Goal: Task Accomplishment & Management: Complete application form

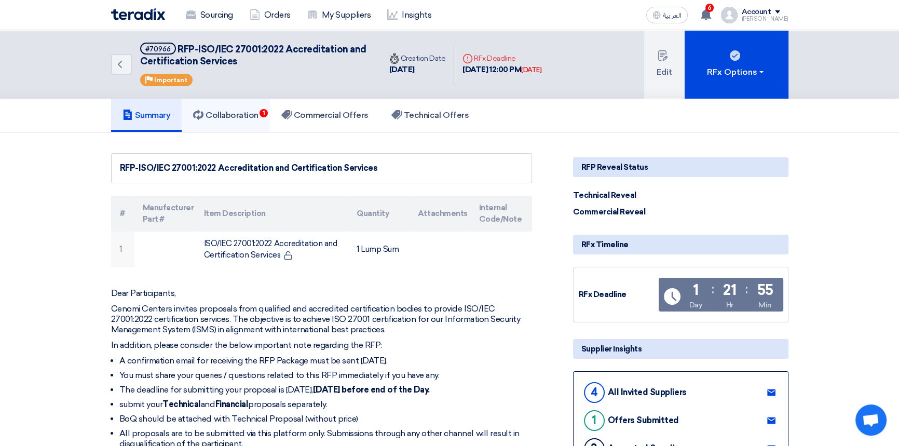
click at [233, 112] on h5 "Collaboration 1" at bounding box center [225, 115] width 65 height 10
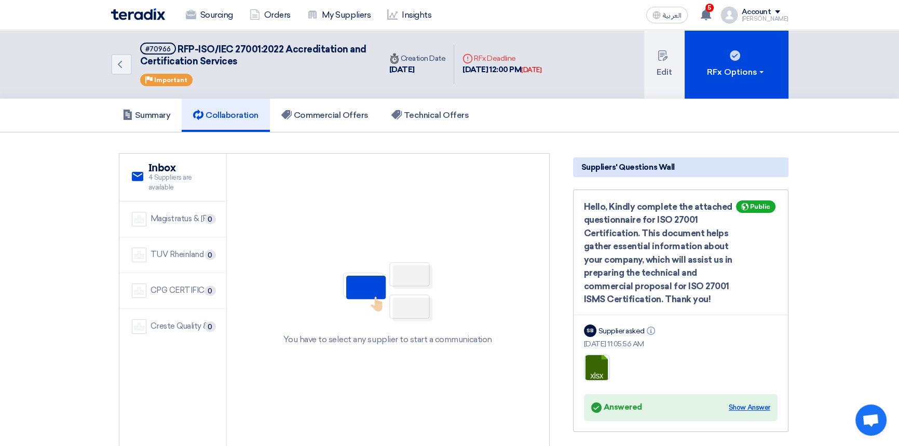
click at [753, 405] on div "Show Answer" at bounding box center [750, 407] width 42 height 10
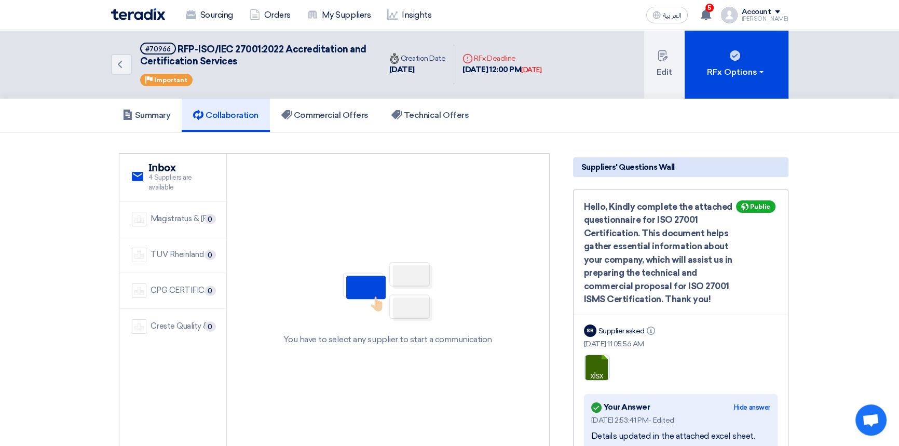
click at [149, 14] on img at bounding box center [138, 14] width 54 height 12
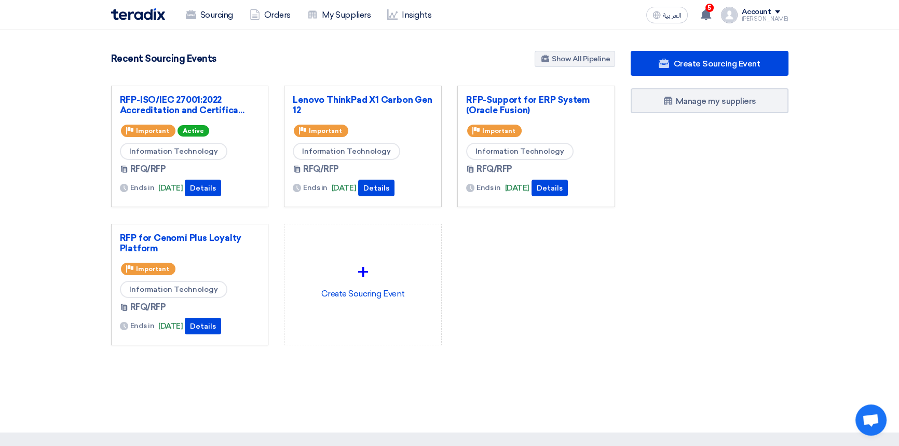
click at [553, 338] on div "RFP-ISO/IEC 27001:2022 Accreditation and Certifica... Priority Important Active…" at bounding box center [362, 224] width 519 height 276
click at [556, 301] on div "RFP-ISO/IEC 27001:2022 Accreditation and Certifica... Priority Important Active…" at bounding box center [362, 224] width 519 height 276
click at [645, 215] on div "Create Sourcing Event Manage my suppliers" at bounding box center [709, 219] width 173 height 336
click at [664, 236] on div "Create Sourcing Event Manage my suppliers" at bounding box center [709, 219] width 173 height 336
click at [517, 100] on link "RFP-Support for ERP System (Oracle Fusion)" at bounding box center [536, 104] width 140 height 21
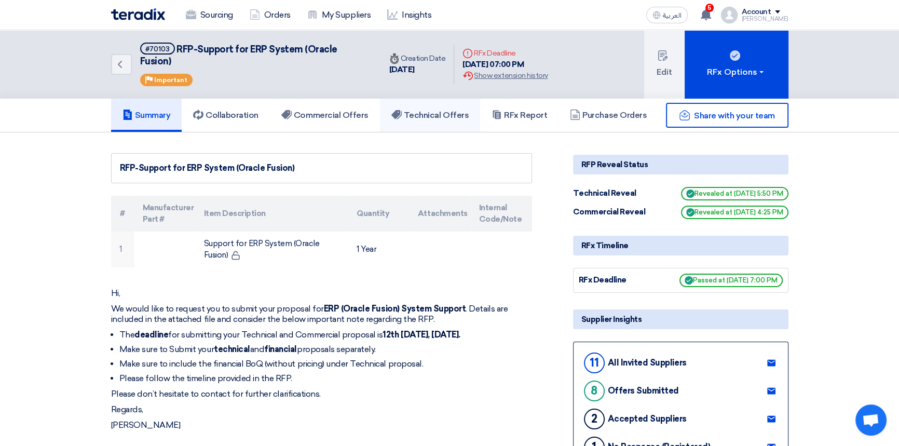
click at [436, 110] on h5 "Technical Offers" at bounding box center [429, 115] width 77 height 10
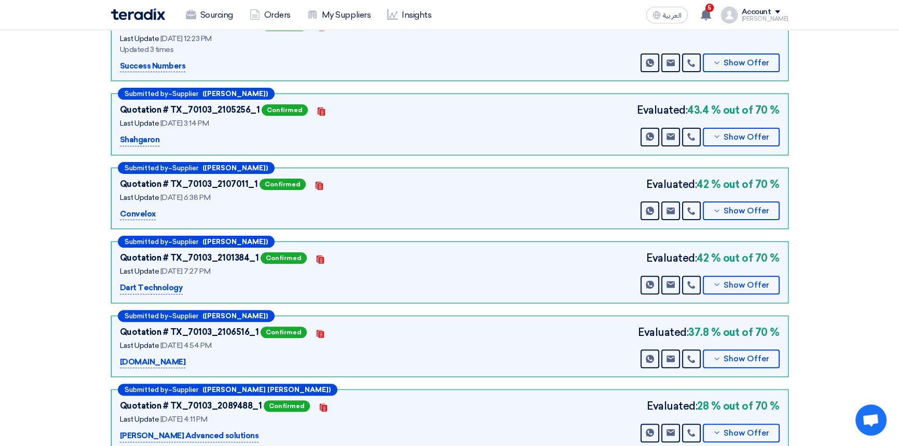
scroll to position [377, 0]
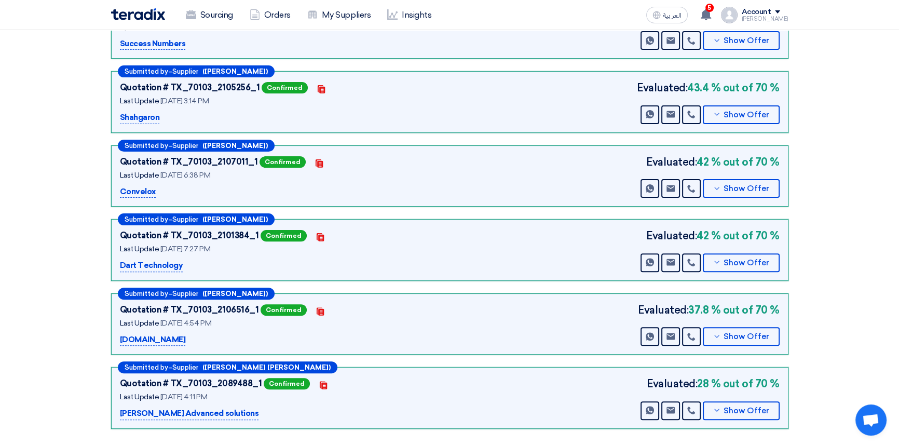
click at [339, 391] on div "Quotation # TX_70103_2089488_1 Confirmed Contacts Last Update 3 Jun 2025, 4:11 …" at bounding box center [249, 398] width 259 height 44
click at [375, 318] on div "Last Update 15 Jun 2025, 4:54 PM" at bounding box center [249, 323] width 259 height 11
click at [375, 243] on div "Last Update 13 Jun 2025, 7:27 PM" at bounding box center [249, 248] width 259 height 11
click at [472, 154] on div "Quotation # TX_70103_2107011_1 Confirmed Contacts Last Update 15 Jun 2025, 6:38…" at bounding box center [449, 176] width 659 height 44
click at [447, 80] on div "Quotation # TX_70103_2105256_1 Confirmed Contacts Last Update 15 Jun 2025, 3:14…" at bounding box center [449, 102] width 659 height 44
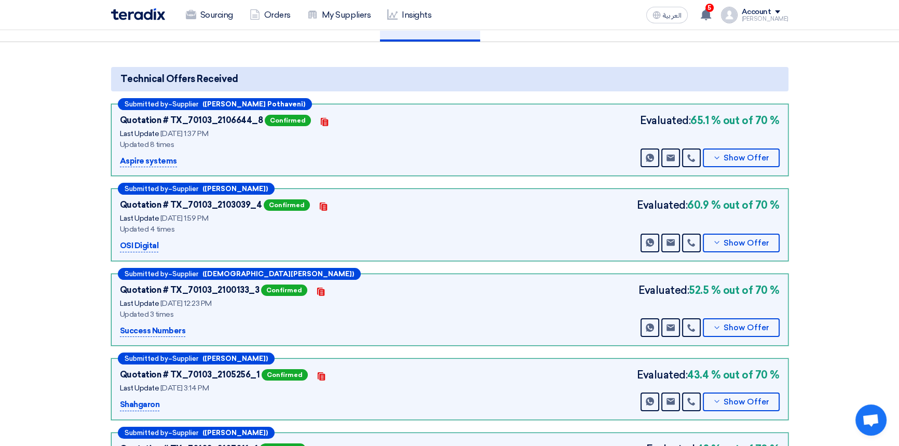
scroll to position [0, 0]
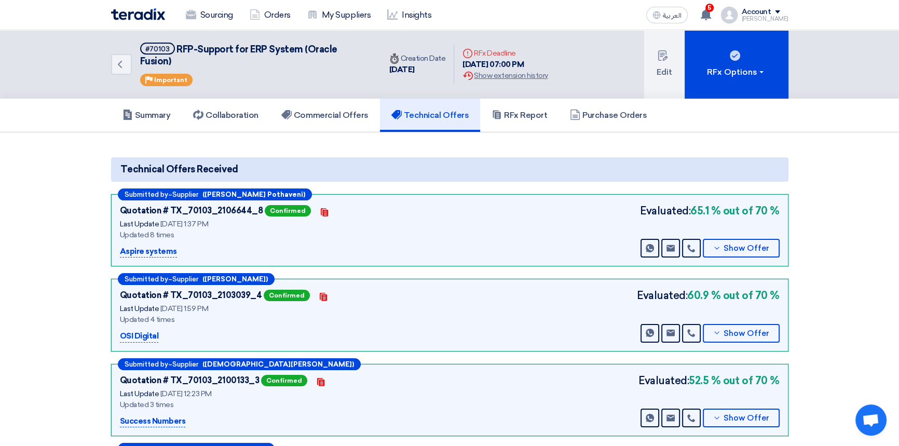
click at [142, 19] on img at bounding box center [138, 14] width 54 height 12
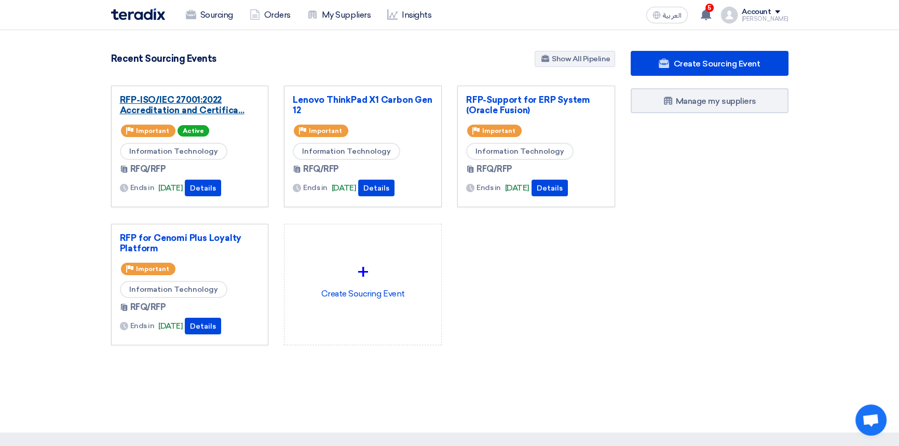
click at [198, 104] on link "RFP-ISO/IEC 27001:2022 Accreditation and Certifica..." at bounding box center [190, 104] width 140 height 21
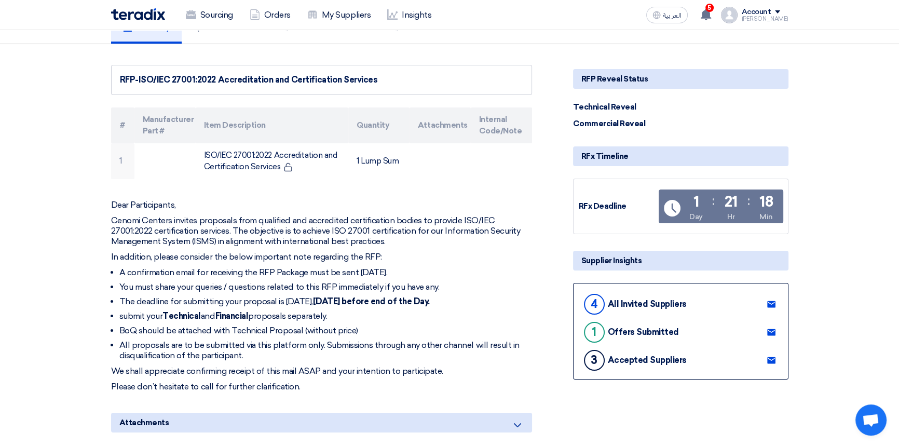
scroll to position [141, 0]
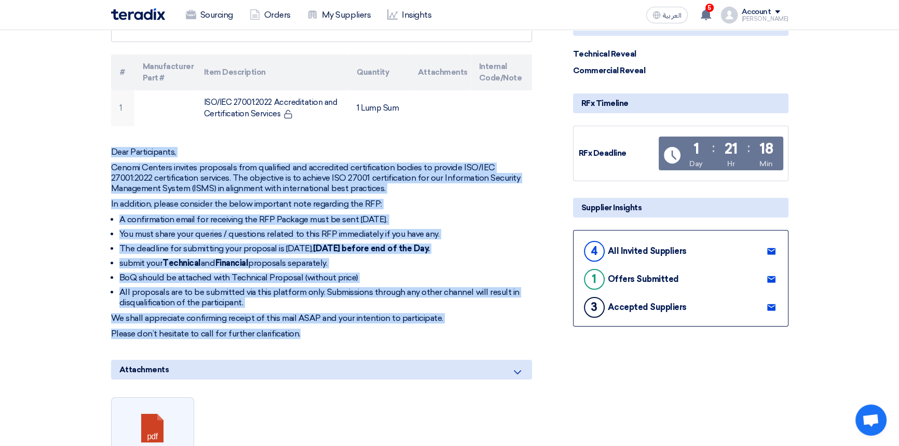
drag, startPoint x: 111, startPoint y: 152, endPoint x: 364, endPoint y: 358, distance: 326.8
click at [314, 329] on div "Dear Participants, Cenomi Centers invites proposals from qualified and accredit…" at bounding box center [321, 243] width 421 height 192
copy div "Dear Participants, Cenomi Centers invites proposals from qualified and accredit…"
click at [321, 332] on p "Please don’t hesitate to call for further clarification." at bounding box center [321, 333] width 421 height 10
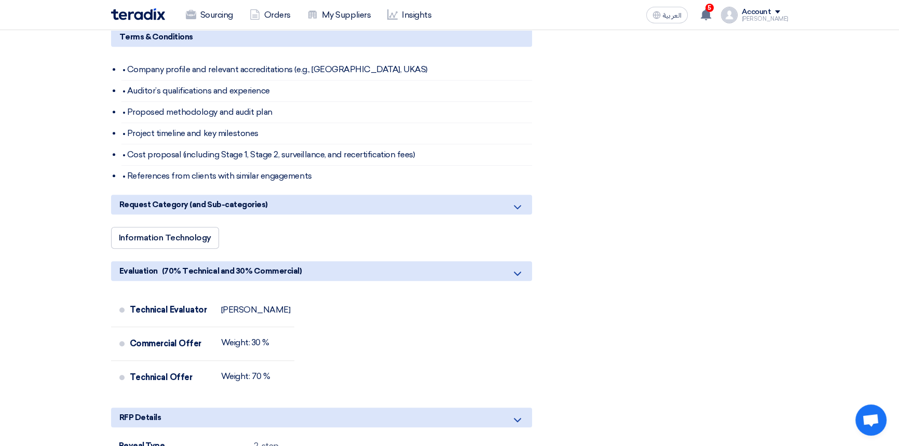
scroll to position [754, 0]
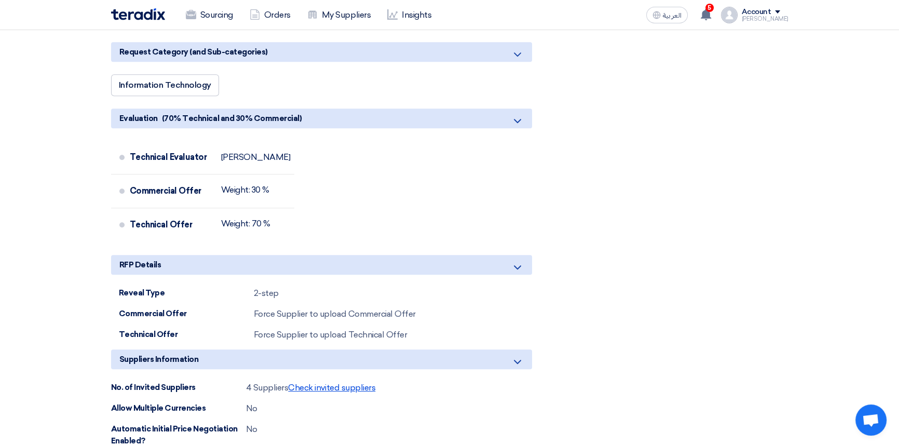
click at [317, 384] on span "Check invited suppliers" at bounding box center [331, 387] width 87 height 10
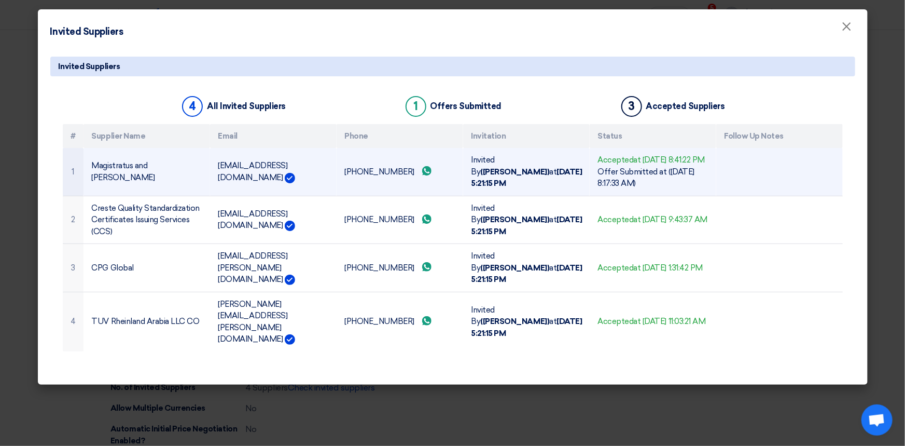
drag, startPoint x: 177, startPoint y: 180, endPoint x: 70, endPoint y: 180, distance: 107.4
click at [70, 180] on tr "1 Magistratus and Proctor syed@mgproctor.com +966504614824 Send whatsApp messag…" at bounding box center [453, 172] width 780 height 48
click at [162, 188] on td "Magistratus and [PERSON_NAME]" at bounding box center [147, 172] width 127 height 48
drag, startPoint x: 177, startPoint y: 178, endPoint x: 119, endPoint y: 198, distance: 61.4
click at [91, 180] on td "Magistratus and [PERSON_NAME]" at bounding box center [147, 172] width 127 height 48
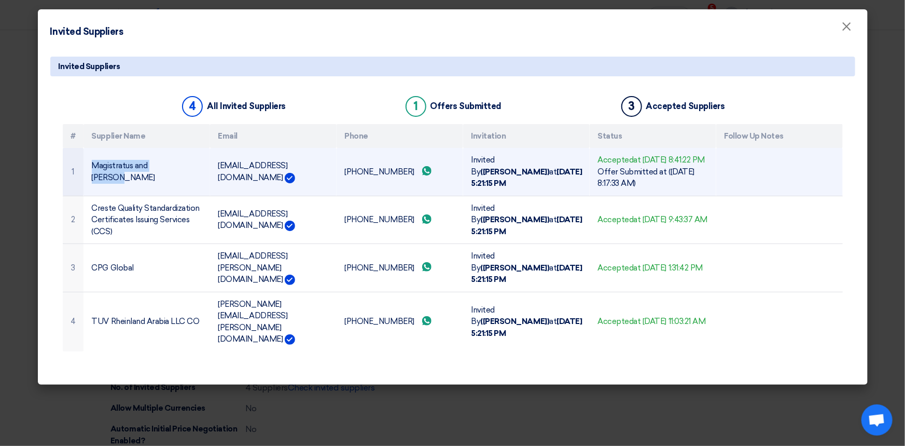
copy td "Magistratus and [PERSON_NAME]"
drag, startPoint x: 218, startPoint y: 180, endPoint x: 295, endPoint y: 177, distance: 76.9
click at [295, 177] on td "[EMAIL_ADDRESS][DOMAIN_NAME]" at bounding box center [273, 172] width 127 height 48
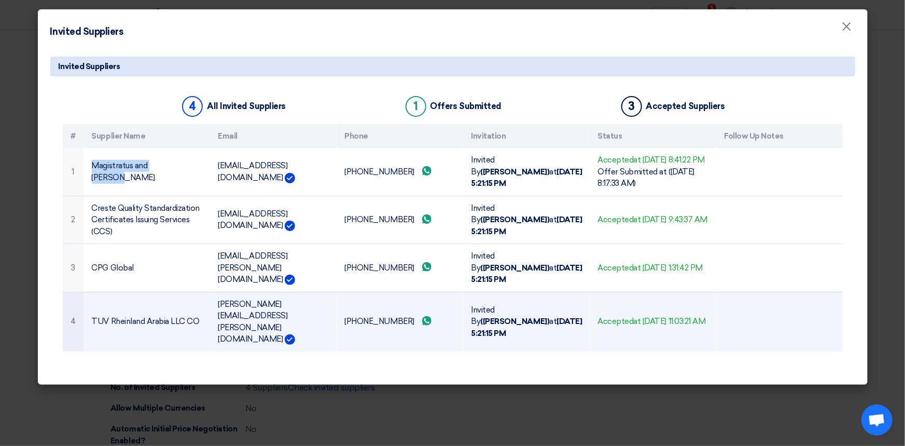
copy td "[EMAIL_ADDRESS][DOMAIN_NAME]"
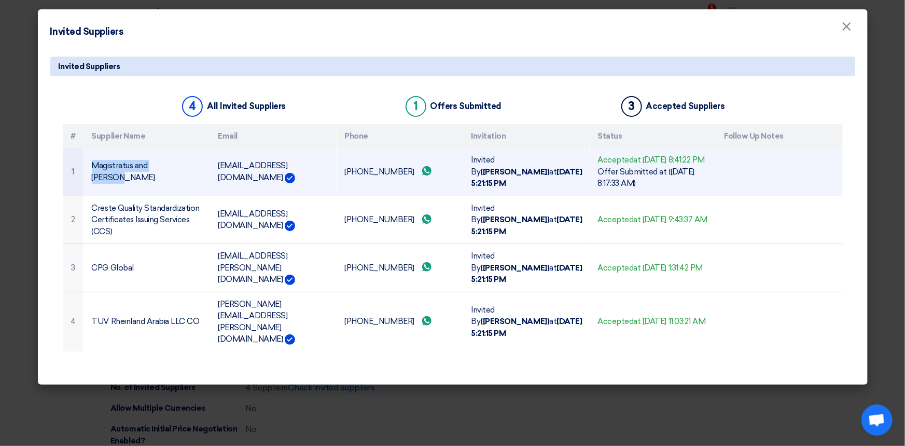
drag, startPoint x: 343, startPoint y: 177, endPoint x: 404, endPoint y: 178, distance: 61.2
click at [404, 178] on td "+966504614824 Send whatsApp message" at bounding box center [400, 172] width 127 height 48
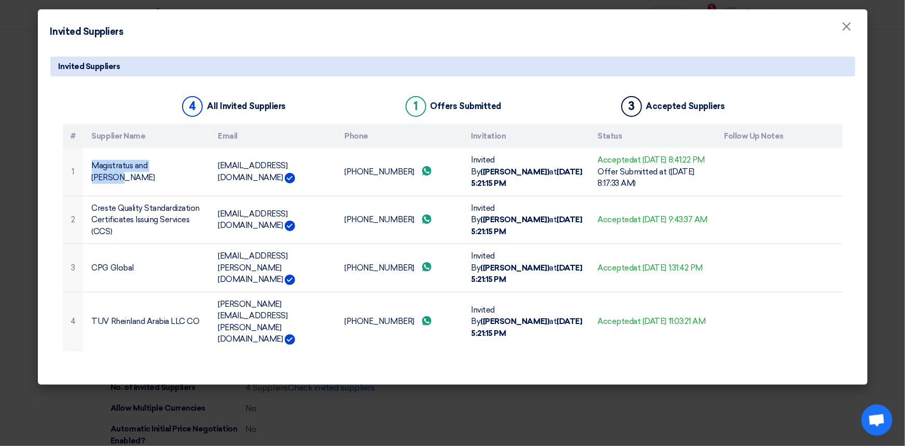
copy td "[PHONE_NUMBER]"
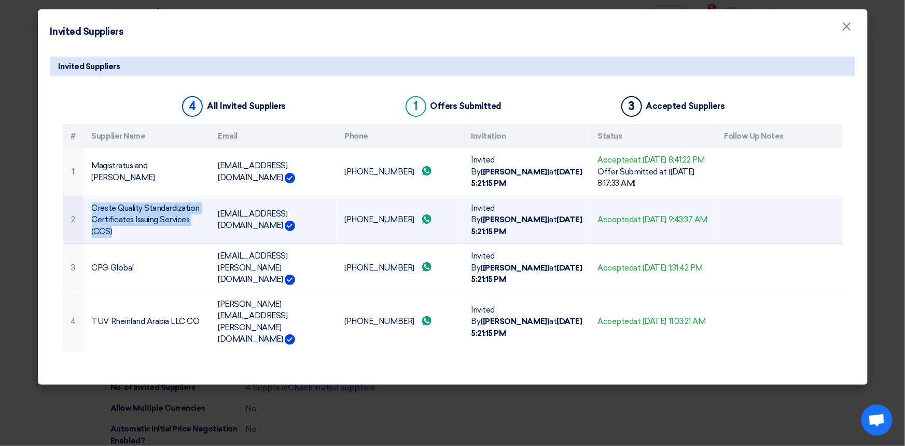
drag, startPoint x: 117, startPoint y: 243, endPoint x: 92, endPoint y: 221, distance: 33.4
click at [92, 221] on td "Creste Quality Standardization Certificates Issuing Services (CCS)" at bounding box center [147, 220] width 127 height 48
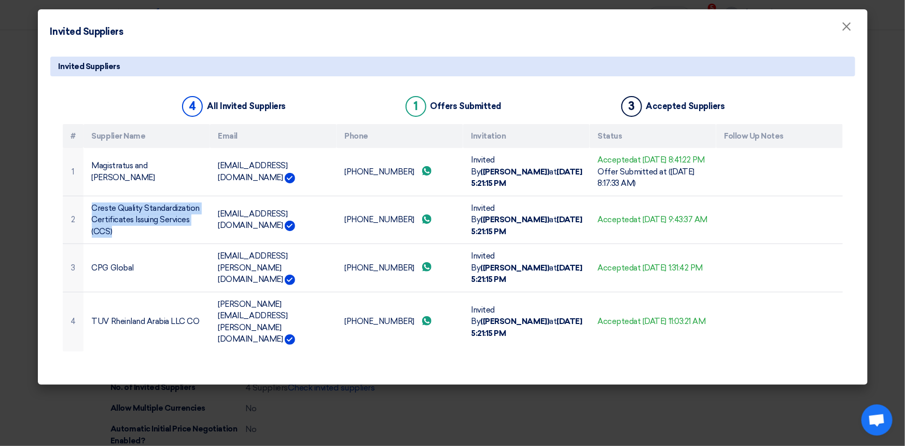
copy td "Creste Quality Standardization Certificates Issuing Services (CCS)"
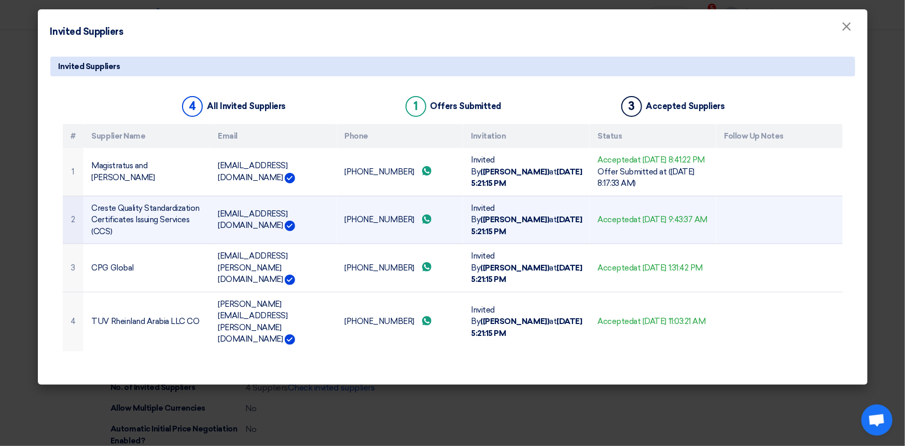
click at [222, 227] on td "[EMAIL_ADDRESS][DOMAIN_NAME]" at bounding box center [273, 220] width 127 height 48
drag, startPoint x: 218, startPoint y: 225, endPoint x: 339, endPoint y: 223, distance: 120.9
click at [337, 223] on td "[EMAIL_ADDRESS][DOMAIN_NAME]" at bounding box center [273, 220] width 127 height 48
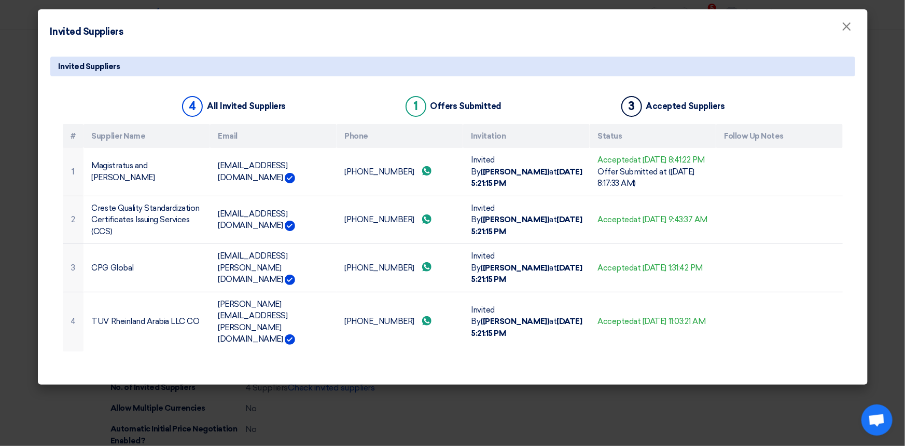
copy td "[EMAIL_ADDRESS][DOMAIN_NAME]"
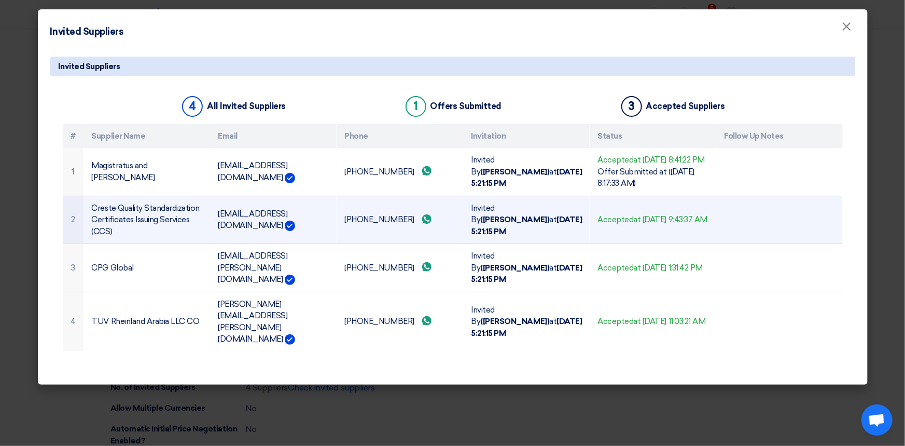
drag, startPoint x: 344, startPoint y: 231, endPoint x: 395, endPoint y: 233, distance: 50.9
click at [395, 233] on td "+971568318369 Send whatsApp message" at bounding box center [400, 220] width 127 height 48
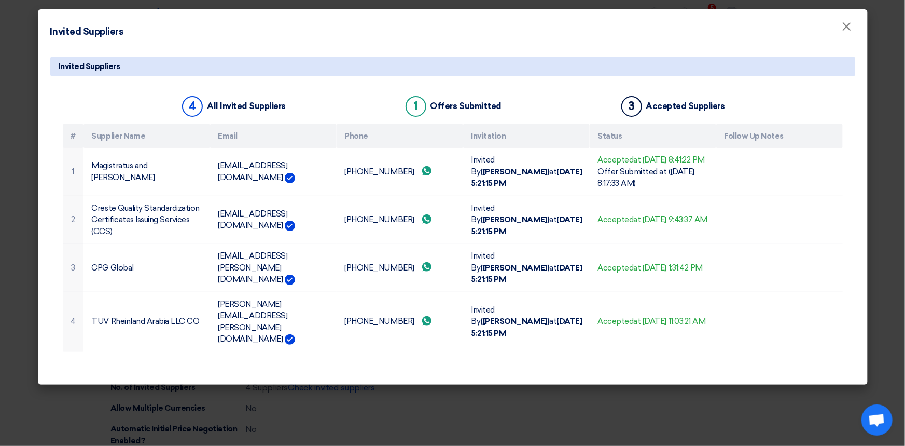
copy td "[PHONE_NUMBER]"
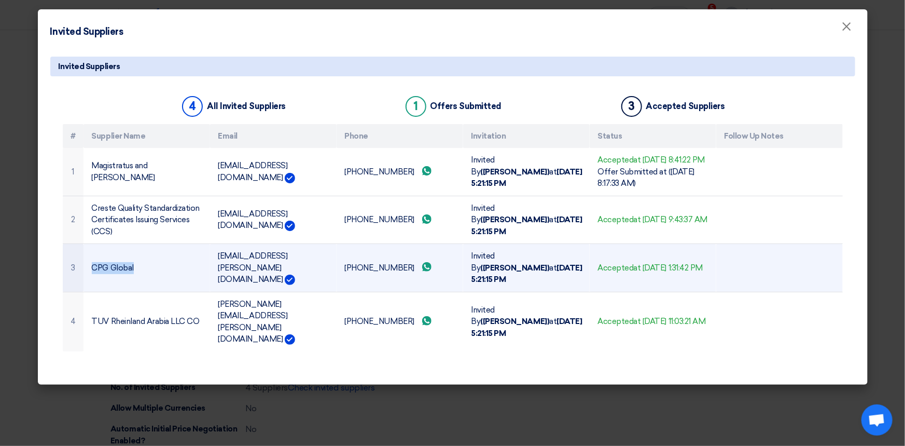
drag, startPoint x: 138, startPoint y: 272, endPoint x: 93, endPoint y: 270, distance: 45.2
click at [93, 270] on td "CPG Global" at bounding box center [147, 268] width 127 height 48
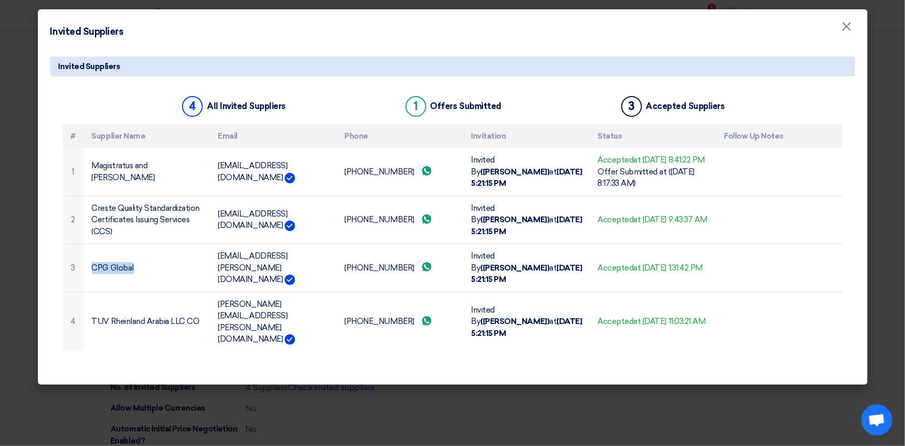
copy td "CPG Global"
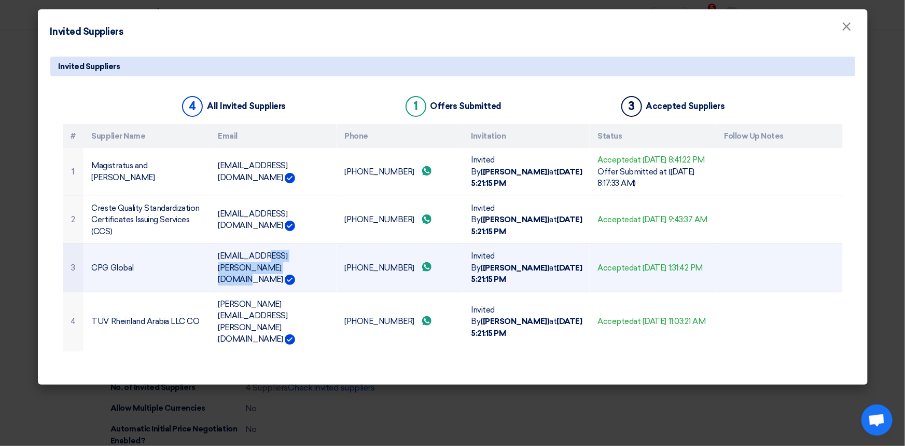
drag, startPoint x: 218, startPoint y: 274, endPoint x: 306, endPoint y: 274, distance: 88.2
click at [306, 274] on td "[EMAIL_ADDRESS][PERSON_NAME][DOMAIN_NAME]" at bounding box center [273, 268] width 127 height 48
copy td "[EMAIL_ADDRESS][PERSON_NAME][DOMAIN_NAME]"
drag, startPoint x: 345, startPoint y: 271, endPoint x: 391, endPoint y: 274, distance: 46.8
click at [391, 274] on td "+971526111275 Send whatsApp message" at bounding box center [400, 268] width 127 height 48
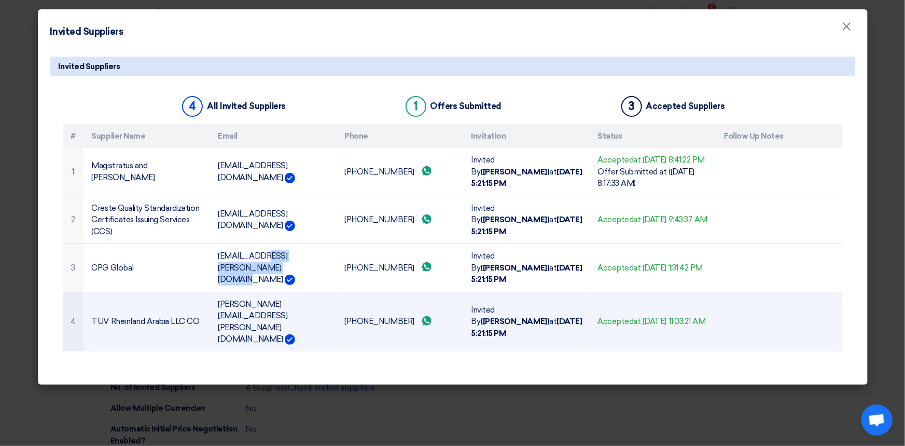
copy td "[PHONE_NUMBER]"
drag, startPoint x: 89, startPoint y: 310, endPoint x: 199, endPoint y: 313, distance: 110.6
click at [199, 313] on td "TUV Rheinland Arabia LLC CO" at bounding box center [147, 322] width 127 height 60
drag, startPoint x: 218, startPoint y: 303, endPoint x: 353, endPoint y: 300, distance: 134.9
click at [337, 300] on td "[PERSON_NAME][EMAIL_ADDRESS][PERSON_NAME][DOMAIN_NAME]" at bounding box center [273, 322] width 127 height 60
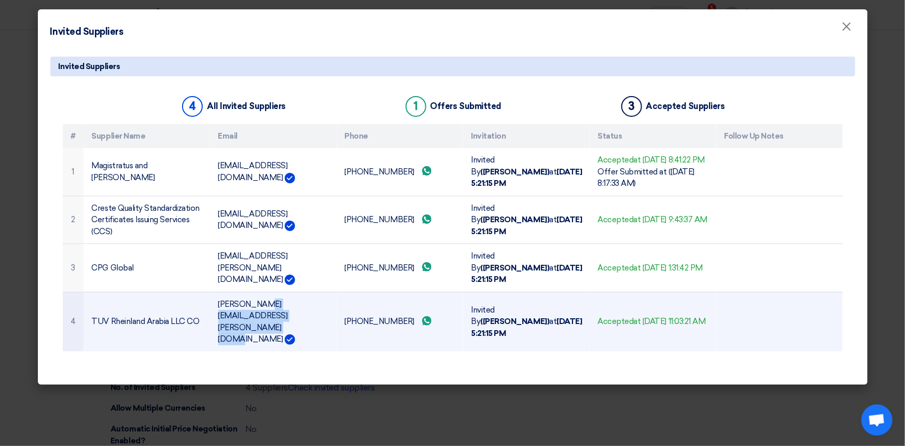
drag, startPoint x: 400, startPoint y: 311, endPoint x: 343, endPoint y: 311, distance: 56.0
click at [343, 311] on td "+966590145577 Send whatsApp message" at bounding box center [400, 322] width 127 height 60
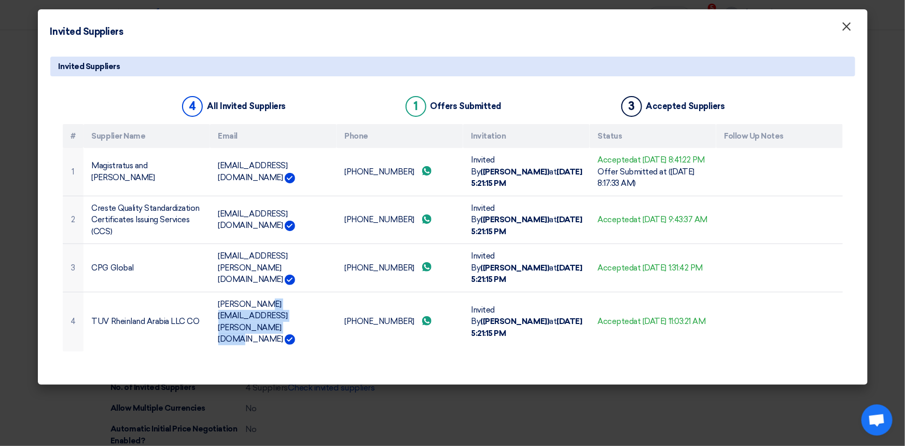
click at [848, 29] on span "×" at bounding box center [847, 29] width 10 height 21
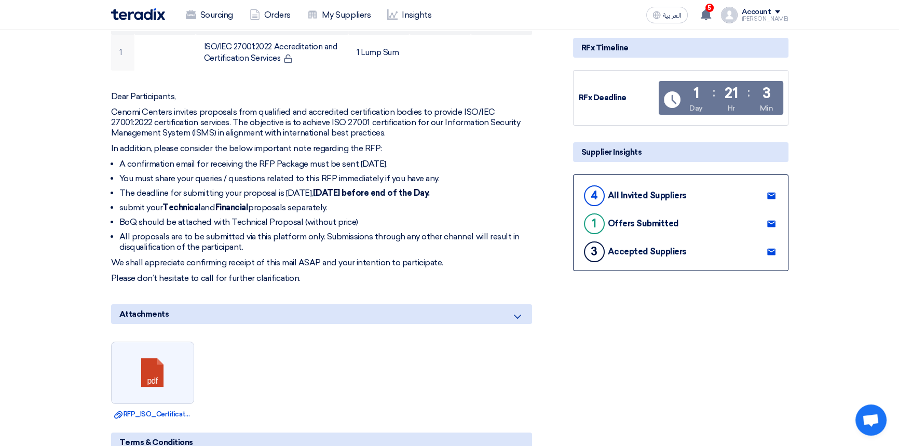
scroll to position [0, 0]
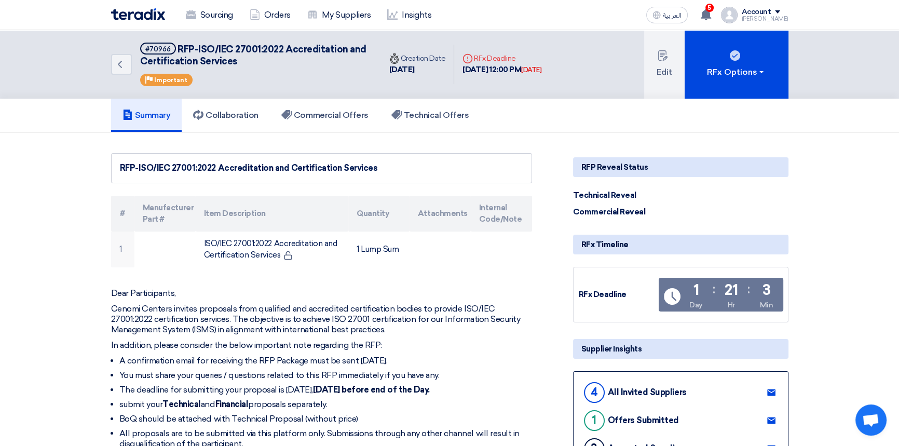
click at [141, 14] on img at bounding box center [138, 14] width 54 height 12
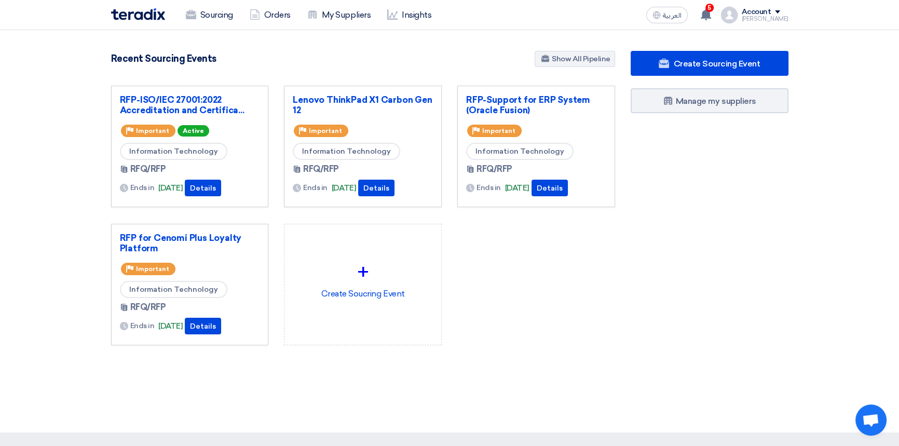
click at [573, 351] on div "RFP-ISO/IEC 27001:2022 Accreditation and Certifica... Priority Important Active…" at bounding box center [362, 224] width 519 height 276
click at [570, 285] on div "RFP-ISO/IEC 27001:2022 Accreditation and Certifica... Priority Important Active…" at bounding box center [362, 224] width 519 height 276
click at [153, 18] on img at bounding box center [138, 14] width 54 height 12
click at [557, 292] on div "RFP-ISO/IEC 27001:2022 Accreditation and Certifica... Priority Important Active…" at bounding box center [362, 224] width 519 height 276
click at [215, 15] on link "Sourcing" at bounding box center [209, 15] width 64 height 23
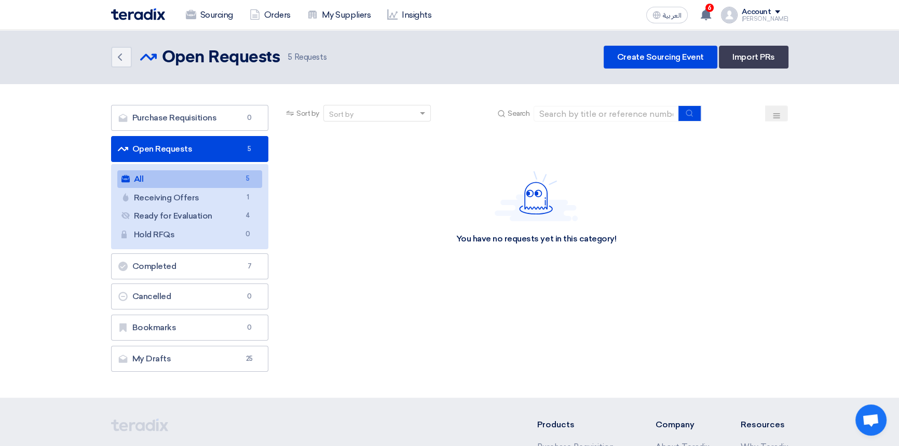
click at [135, 16] on img at bounding box center [138, 14] width 54 height 12
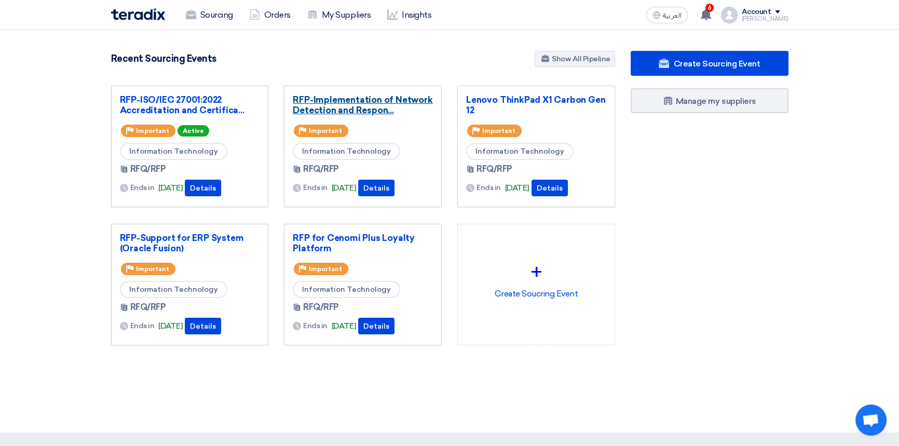
click at [343, 104] on link "RFP-Implementation of Network Detection and Respon..." at bounding box center [363, 104] width 140 height 21
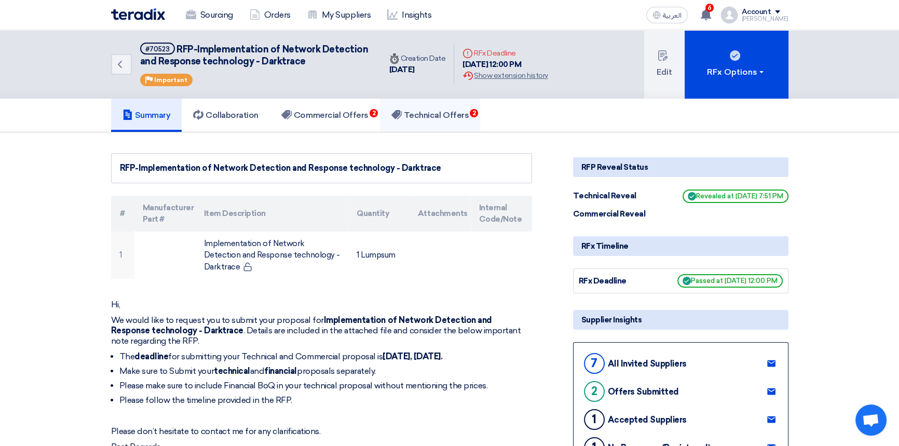
click at [444, 110] on h5 "Technical Offers 2" at bounding box center [429, 115] width 77 height 10
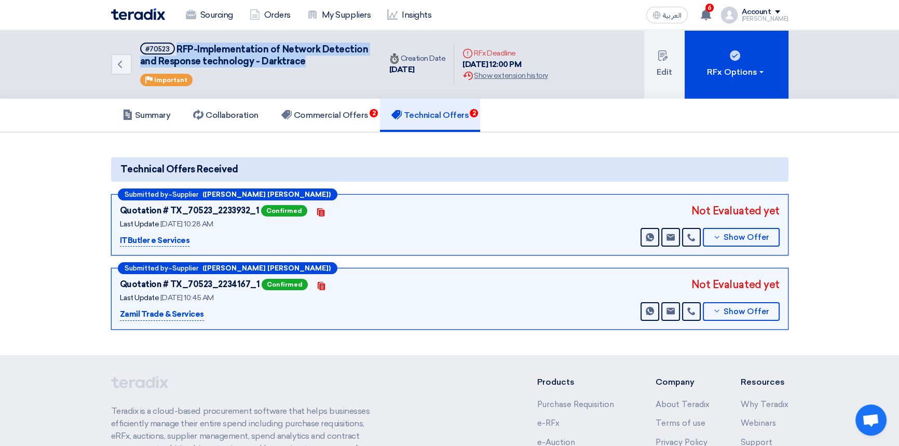
drag, startPoint x: 313, startPoint y: 63, endPoint x: 176, endPoint y: 47, distance: 137.9
click at [176, 47] on h5 "#70523 RFP-Implementation of Network Detection and Response technology - Darktr…" at bounding box center [254, 55] width 228 height 25
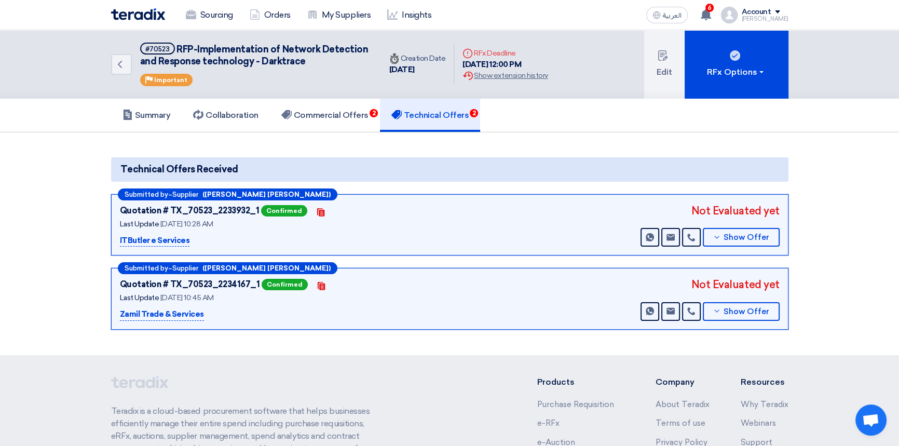
click at [317, 346] on section "Technical Offers Received Submitted by – Supplier (Mubbashar manshad Satti) Quo…" at bounding box center [449, 243] width 899 height 223
click at [447, 335] on section "Technical Offers Received Submitted by – Supplier (Mubbashar manshad Satti) Quo…" at bounding box center [449, 243] width 899 height 223
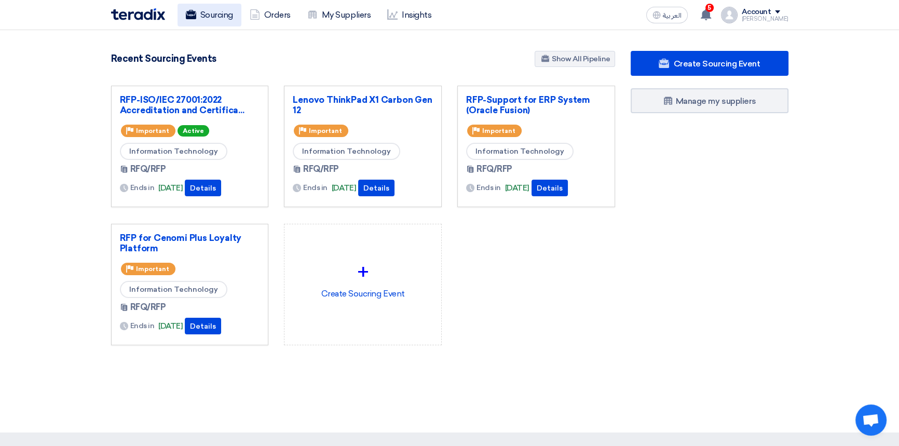
click at [206, 15] on link "Sourcing" at bounding box center [209, 15] width 64 height 23
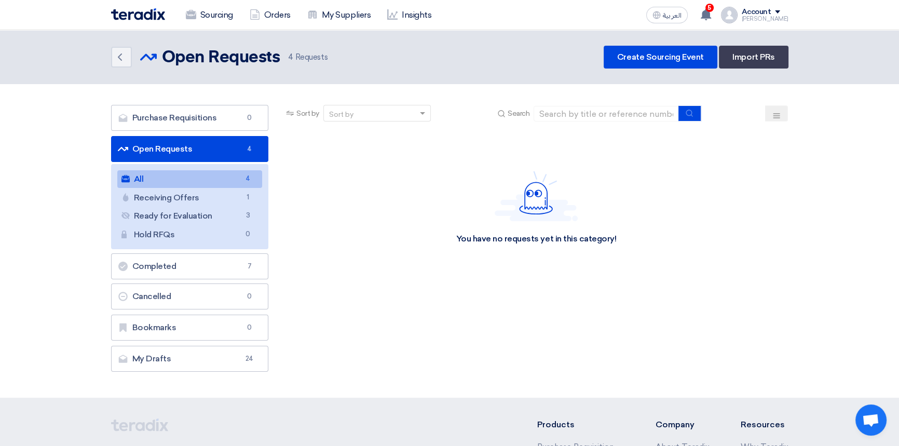
click at [144, 17] on img at bounding box center [138, 14] width 54 height 12
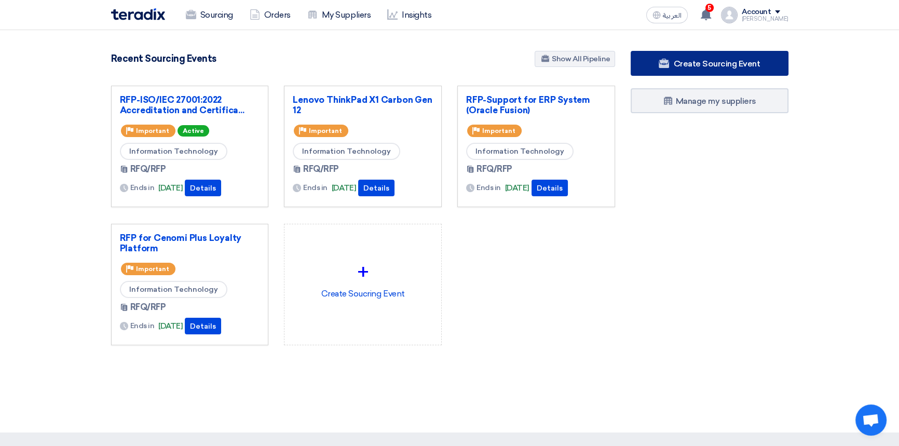
click at [718, 64] on span "Create Sourcing Event" at bounding box center [716, 64] width 87 height 10
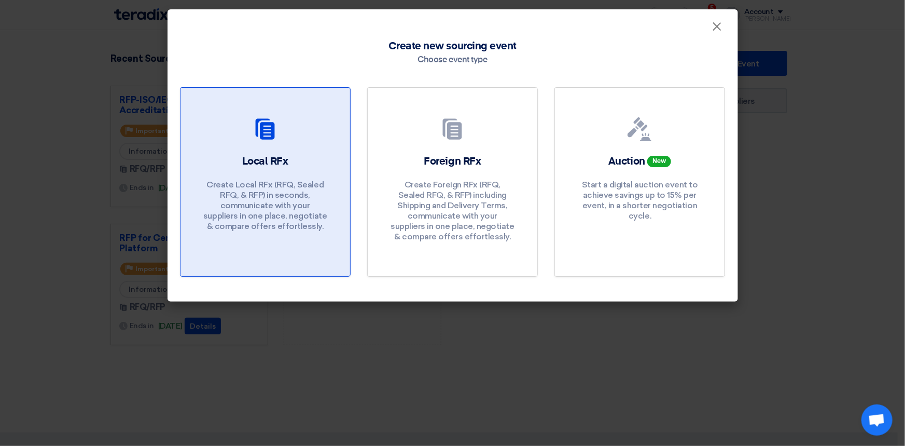
click at [271, 172] on div "Local RFx Create Local RFx (RFQ, Sealed RFQ, & RFP) in seconds, communicate wit…" at bounding box center [265, 195] width 145 height 83
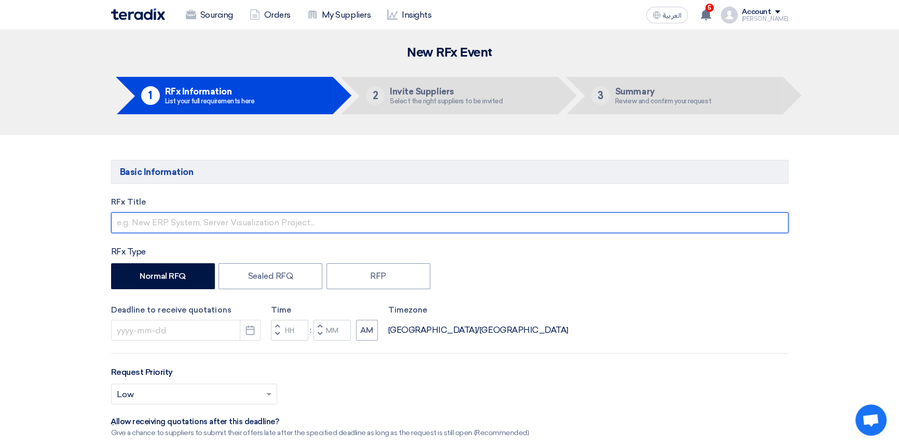
click at [164, 217] on input "text" at bounding box center [449, 222] width 677 height 21
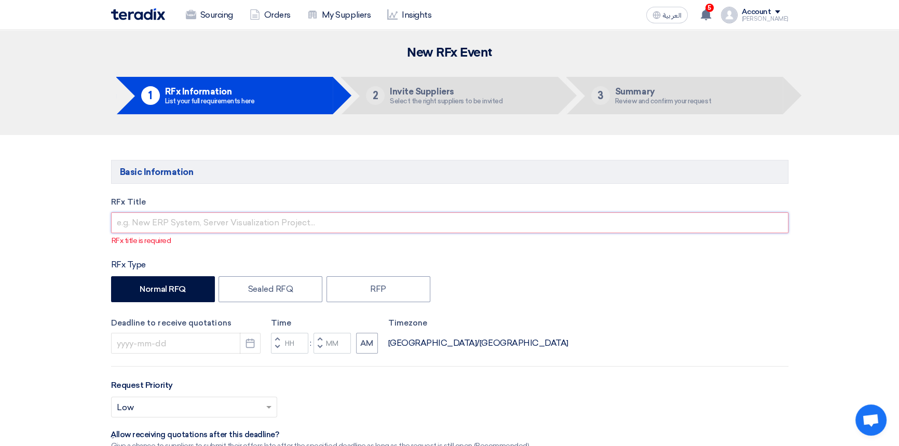
click at [140, 221] on input "text" at bounding box center [449, 222] width 677 height 21
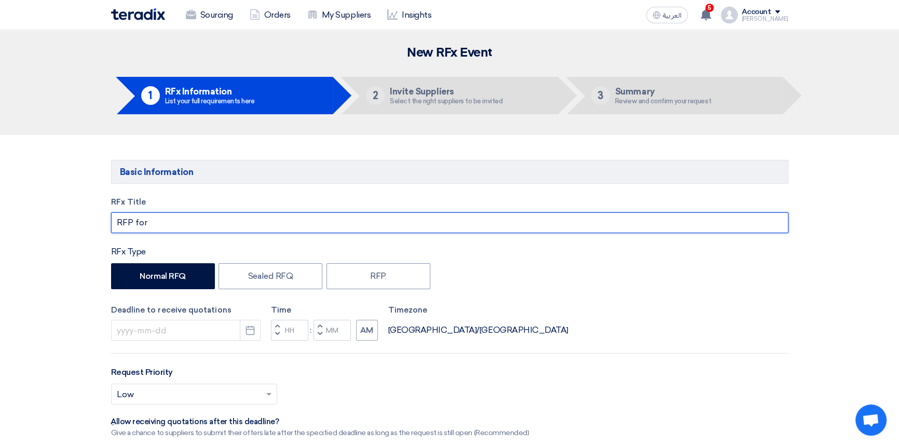
paste input "ISO/IEC 9001:2015 Implementation and Certification Services"
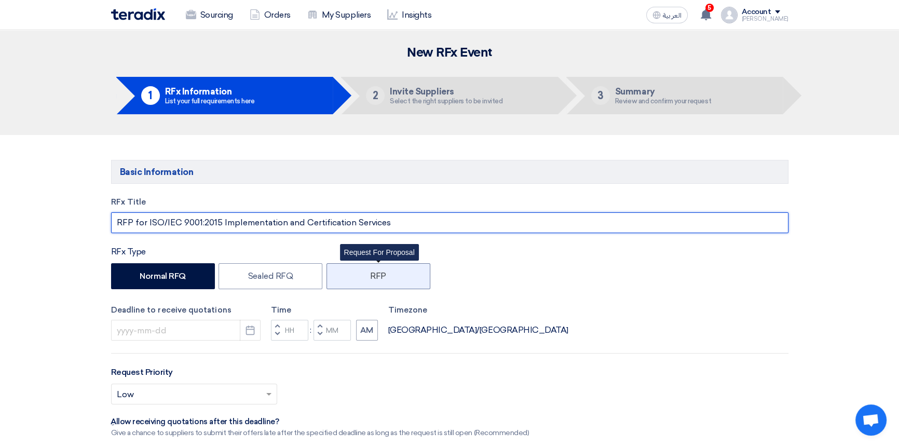
type input "RFP for ISO/IEC 9001:2015 Implementation and Certification Services"
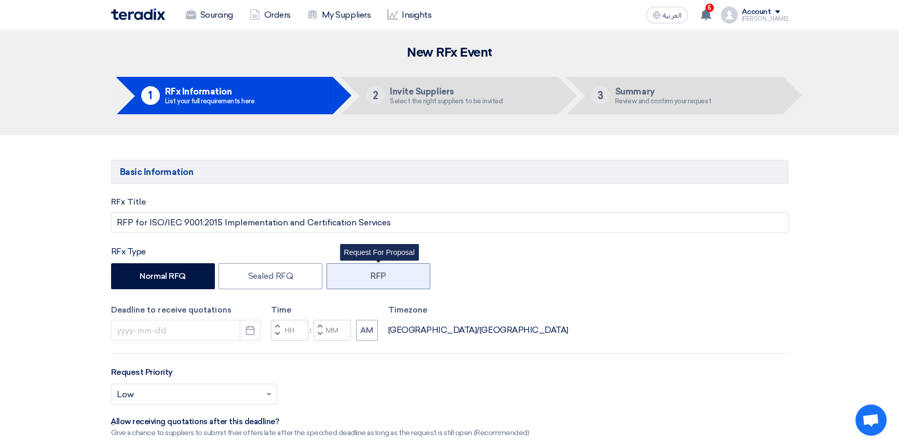
click at [381, 278] on label "RFP" at bounding box center [378, 276] width 104 height 26
click at [377, 278] on input "RFP" at bounding box center [373, 275] width 7 height 7
radio input "true"
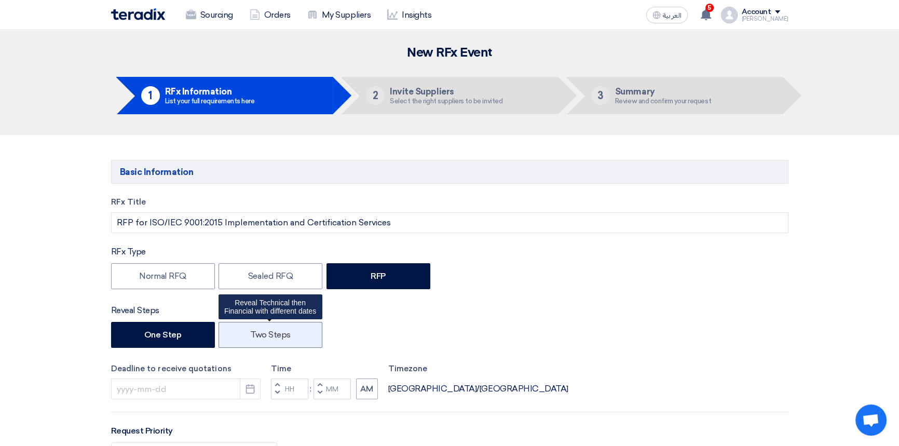
click at [272, 337] on label "Two Steps" at bounding box center [270, 335] width 104 height 26
click at [257, 337] on input "Two Steps" at bounding box center [253, 334] width 7 height 7
radio input "true"
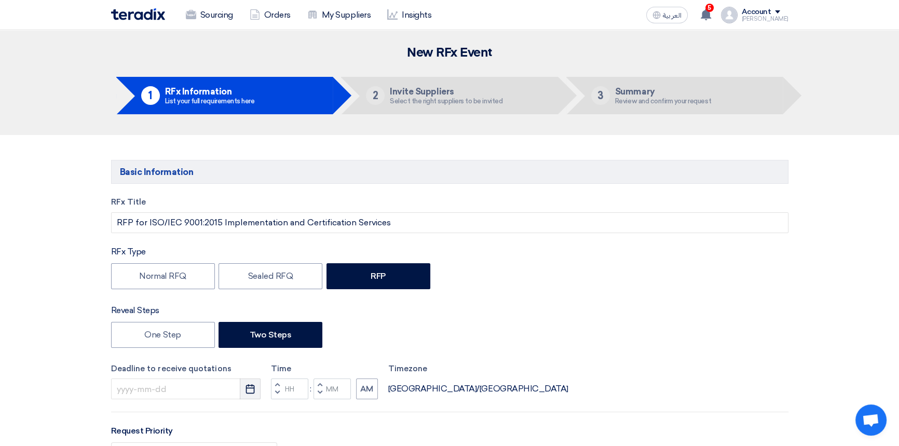
click at [253, 391] on icon "Pick a date" at bounding box center [250, 388] width 10 height 10
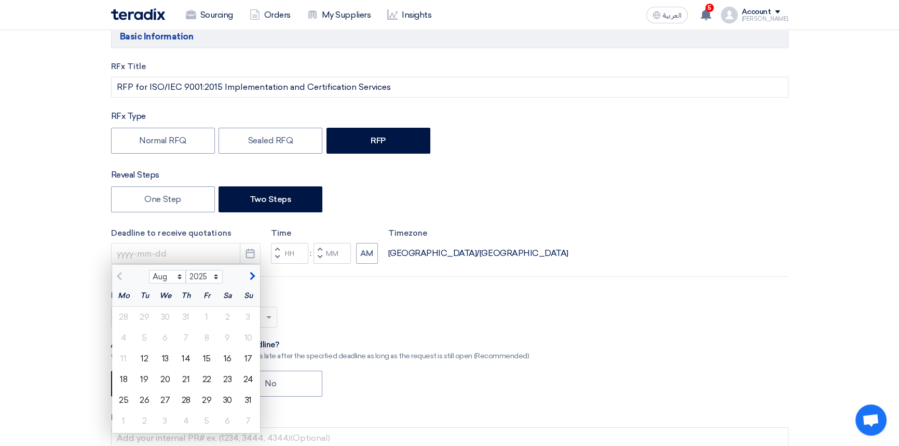
scroll to position [141, 0]
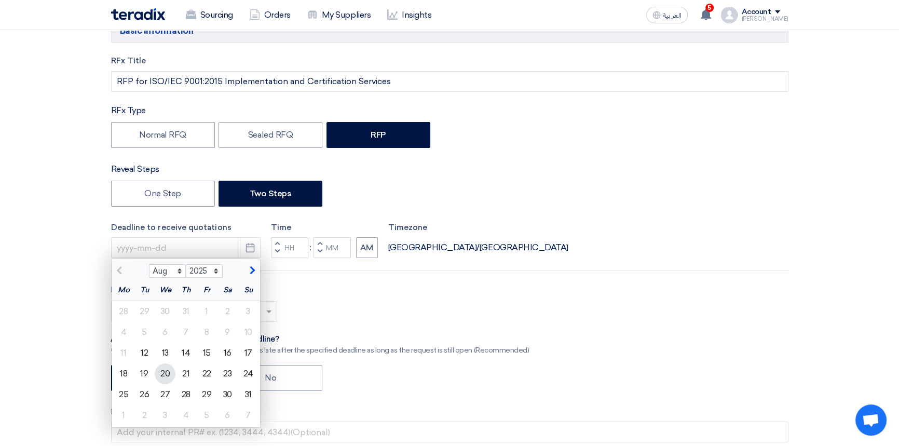
click at [164, 369] on div "20" at bounding box center [165, 373] width 21 height 21
type input "[DATE]"
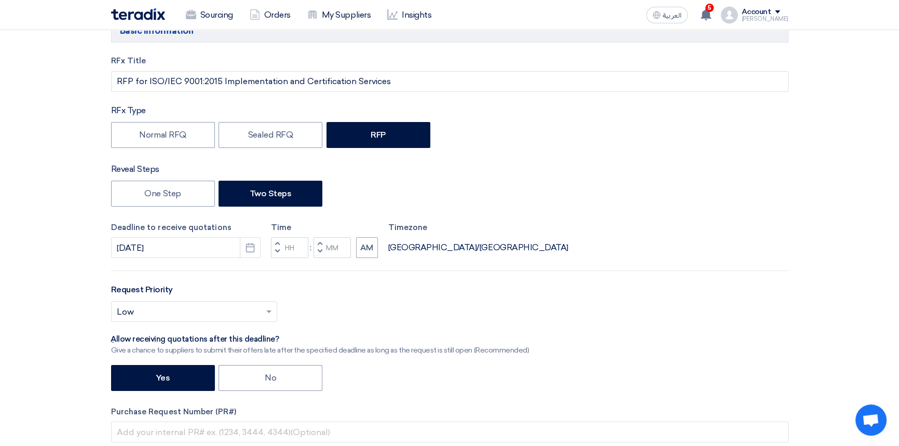
click at [277, 243] on span "button" at bounding box center [277, 243] width 4 height 6
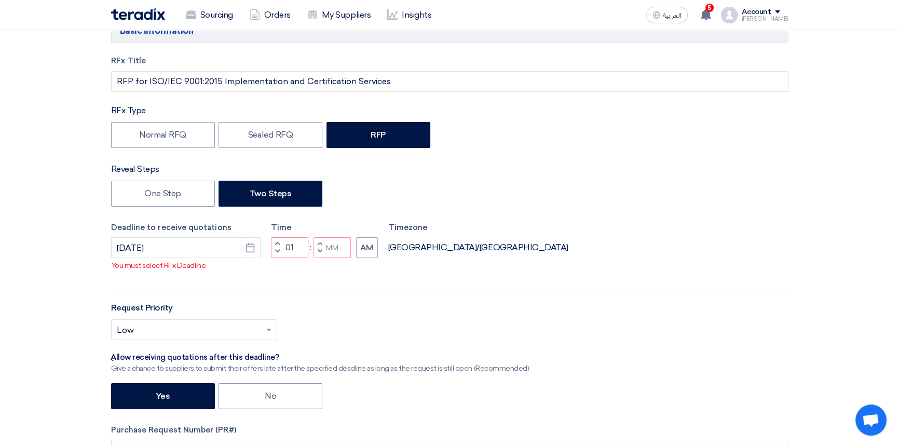
click at [277, 243] on span "button" at bounding box center [277, 243] width 4 height 6
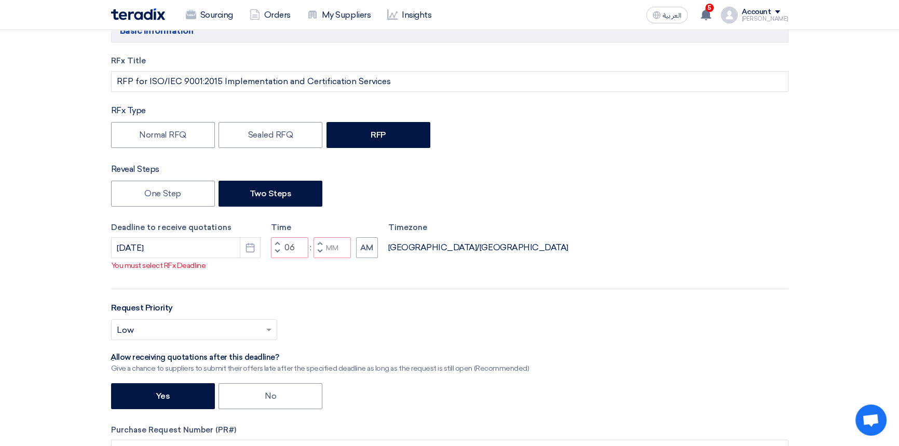
click at [320, 253] on span "button" at bounding box center [320, 251] width 4 height 6
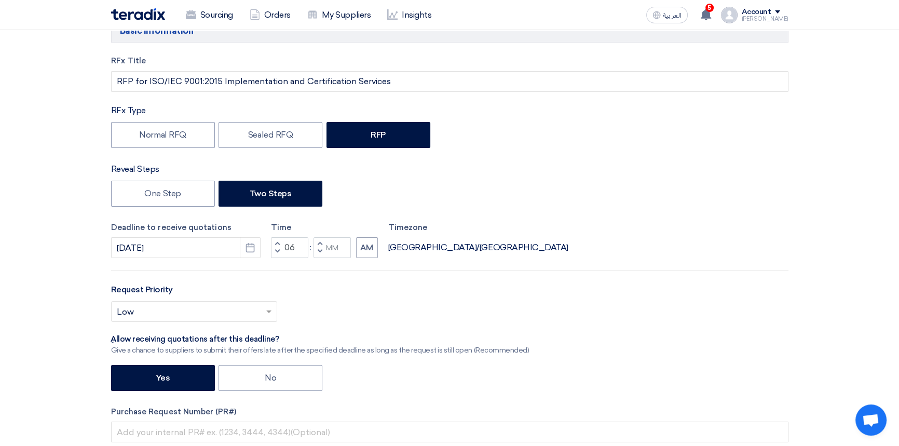
type input "05"
type input "59"
click at [315, 241] on button "Increment minutes" at bounding box center [319, 243] width 12 height 13
type input "06"
type input "00"
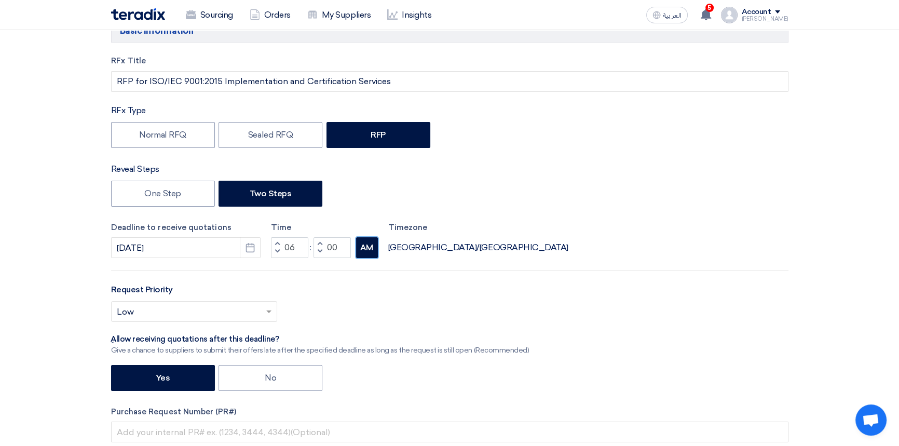
click at [369, 253] on button "AM" at bounding box center [367, 247] width 22 height 21
click at [228, 307] on input "text" at bounding box center [189, 312] width 144 height 17
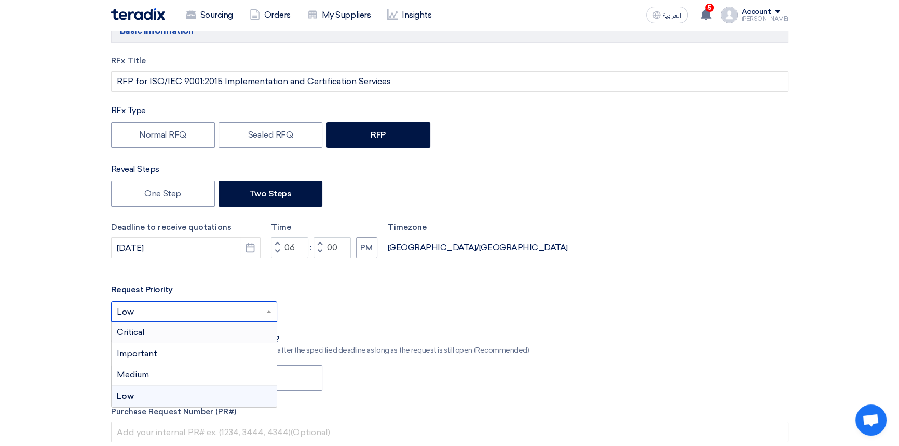
click at [153, 335] on div "Critical" at bounding box center [194, 332] width 165 height 21
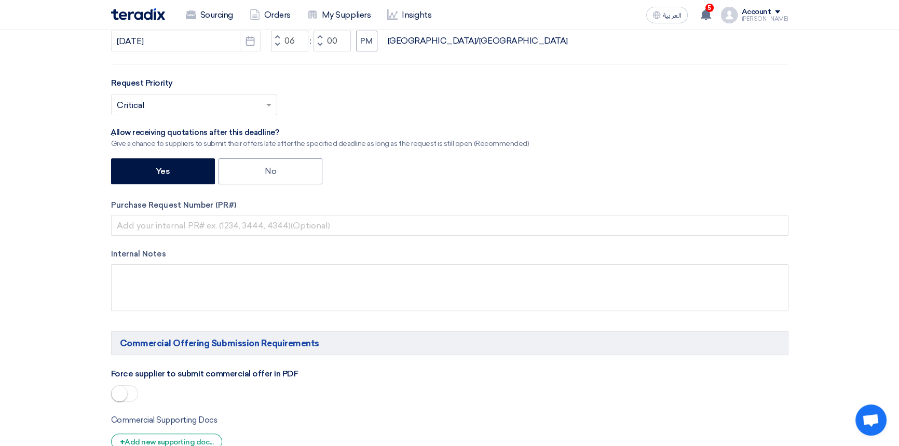
scroll to position [377, 0]
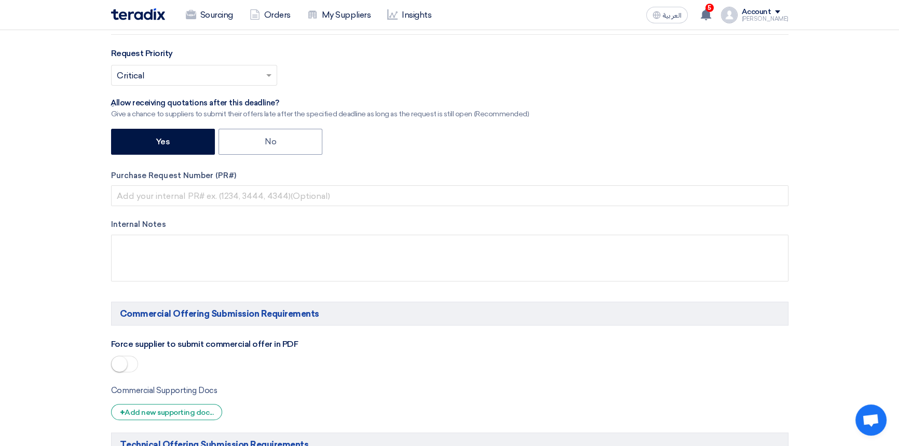
click at [132, 363] on span at bounding box center [124, 363] width 27 height 17
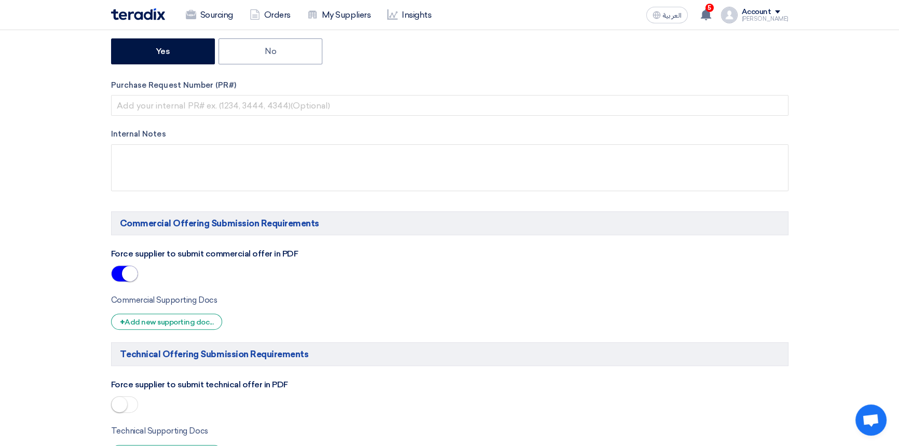
scroll to position [472, 0]
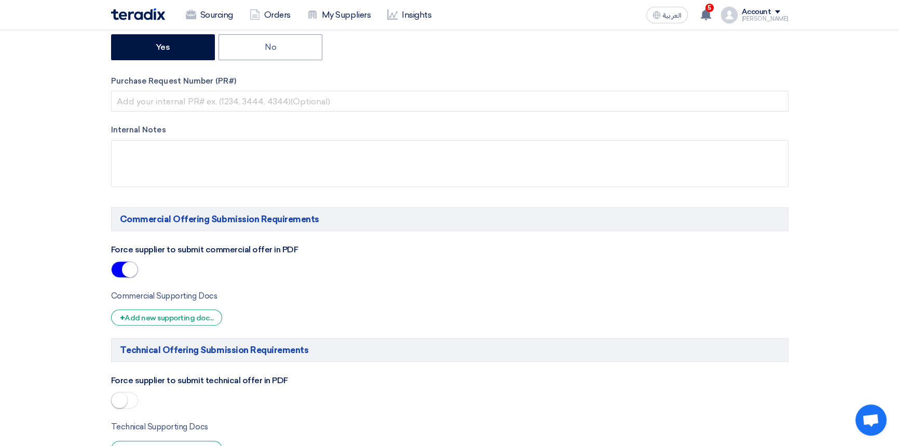
click at [132, 406] on span at bounding box center [124, 400] width 27 height 17
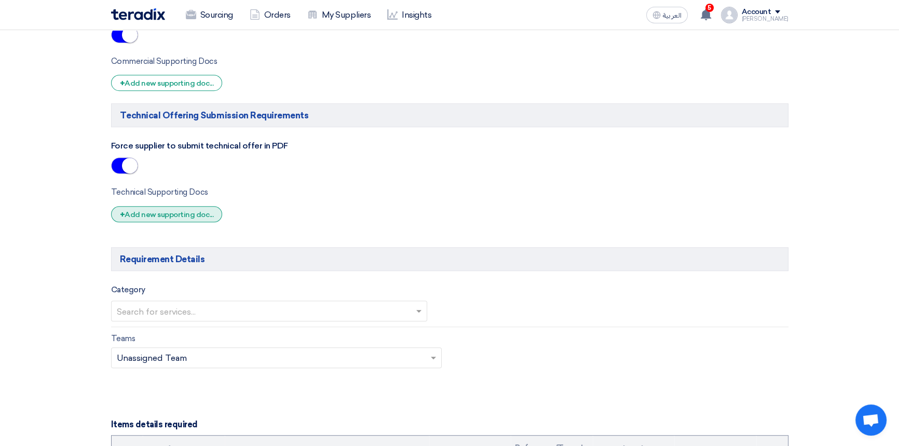
scroll to position [707, 0]
click at [195, 310] on input "text" at bounding box center [264, 311] width 295 height 17
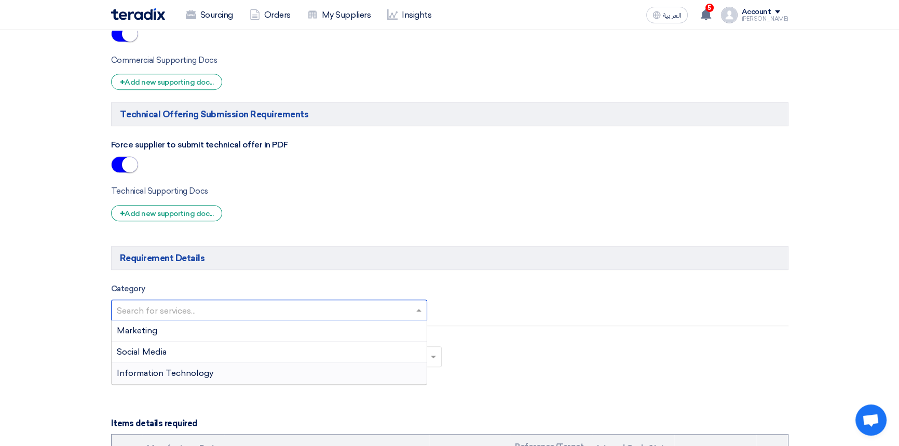
click at [184, 374] on span "Information Technology" at bounding box center [165, 373] width 97 height 10
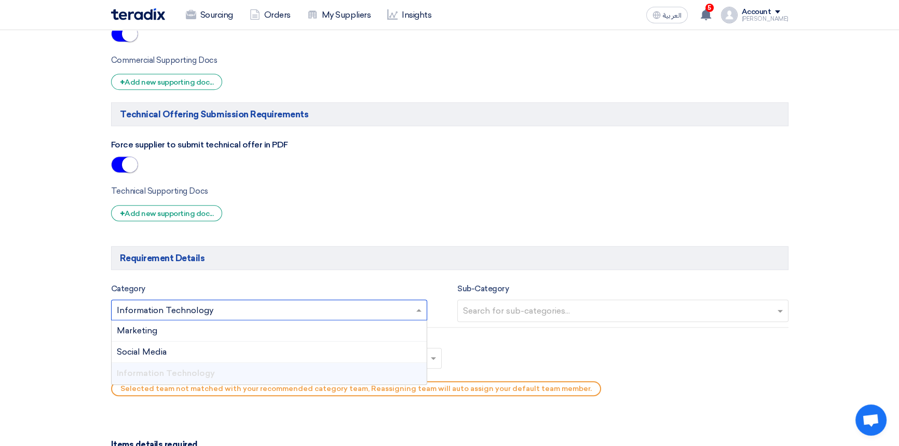
click at [195, 311] on input "text" at bounding box center [264, 311] width 295 height 17
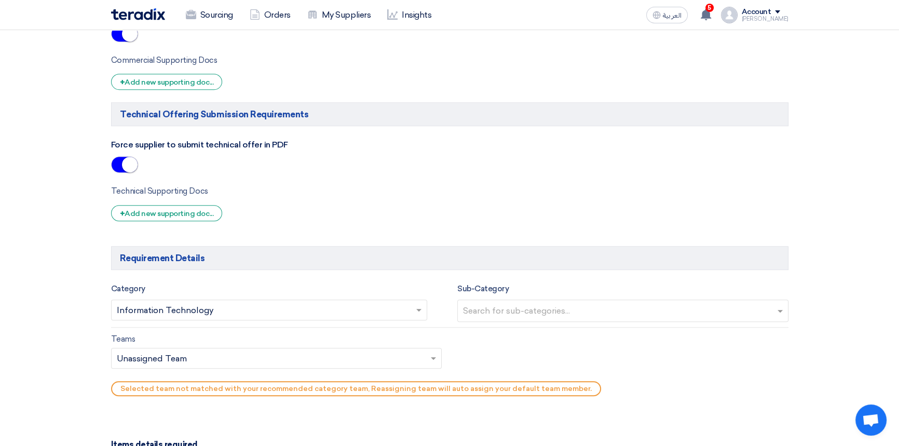
click at [256, 280] on form "Basic Information RFx Title RFP for ISO/IEC 9001:2015 Implementation and Certif…" at bounding box center [449, 340] width 677 height 1774
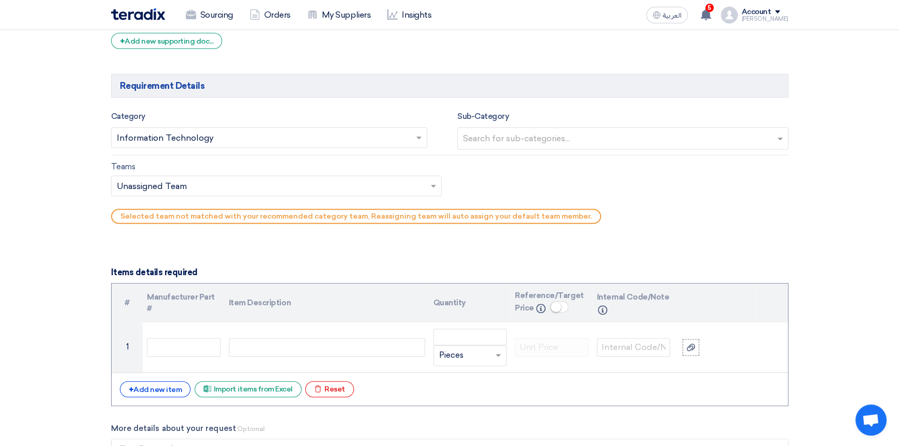
scroll to position [896, 0]
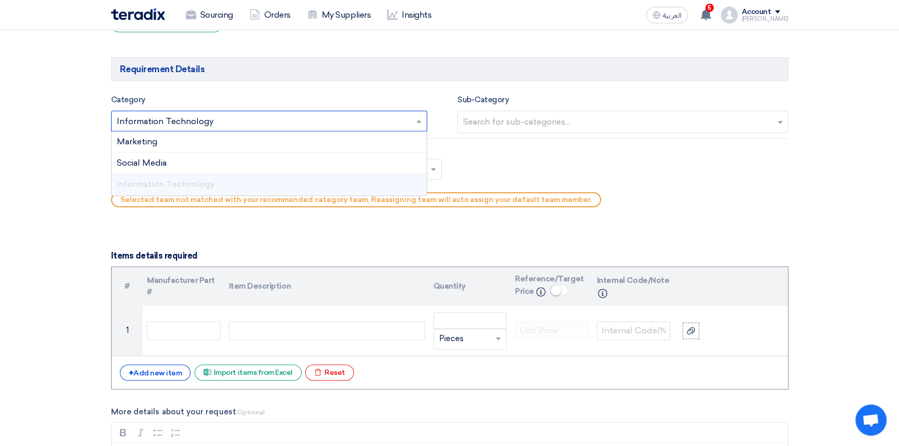
click at [204, 120] on input "text" at bounding box center [264, 122] width 295 height 17
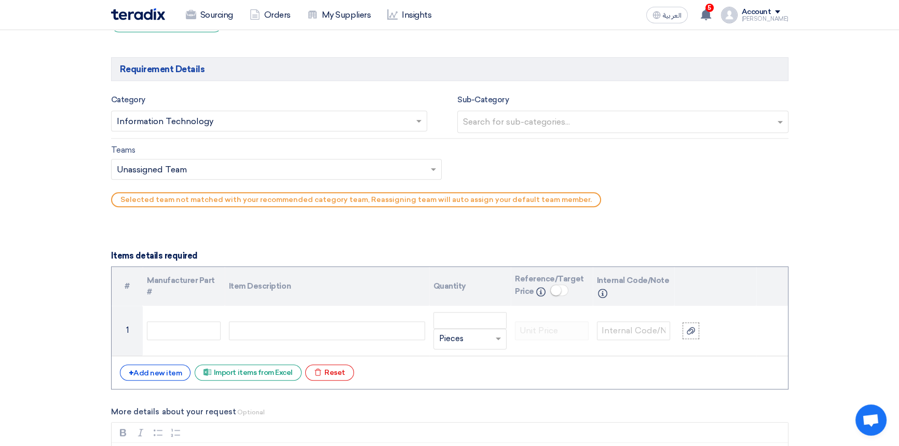
click at [205, 97] on div "Category Search for services... × Information Technology ×" at bounding box center [269, 113] width 317 height 40
click at [571, 126] on input "text" at bounding box center [624, 122] width 322 height 17
click at [572, 123] on input "text" at bounding box center [624, 122] width 322 height 17
click at [280, 95] on div "Category Search for services... × Information Technology ×" at bounding box center [269, 113] width 317 height 40
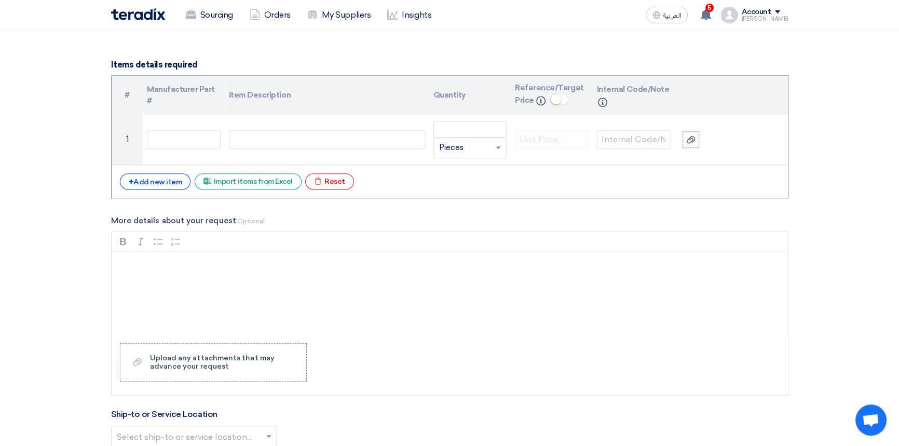
scroll to position [1084, 0]
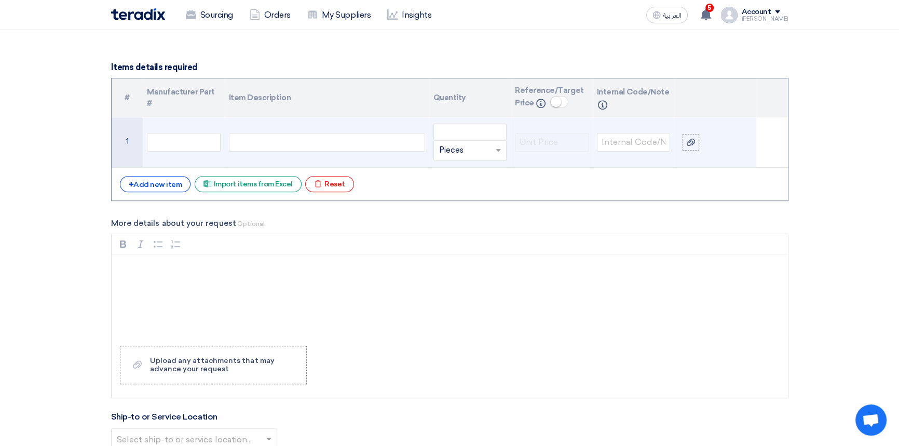
click at [290, 141] on div at bounding box center [327, 142] width 196 height 19
paste div
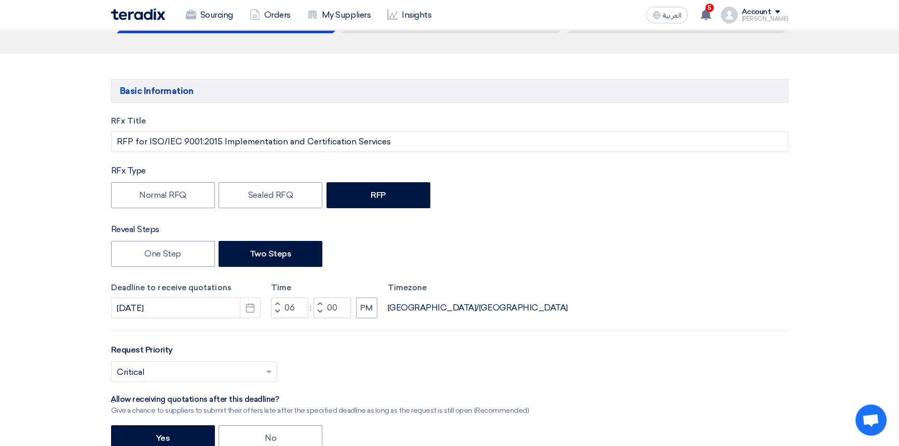
scroll to position [0, 0]
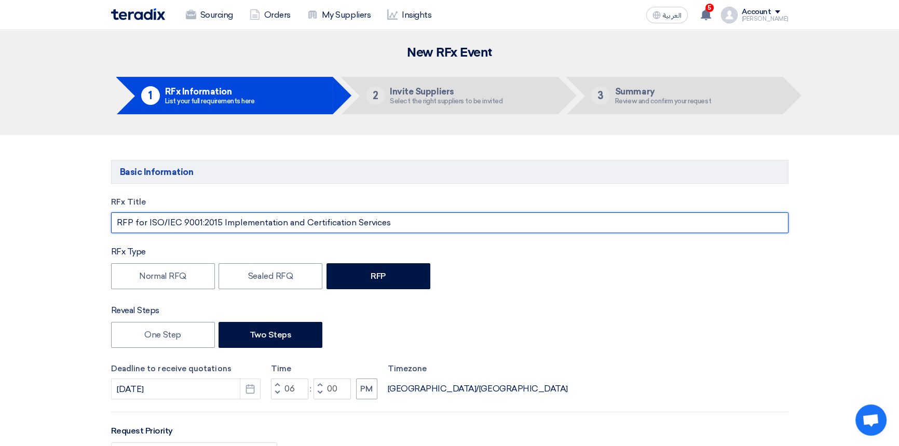
drag, startPoint x: 429, startPoint y: 224, endPoint x: 12, endPoint y: 221, distance: 416.7
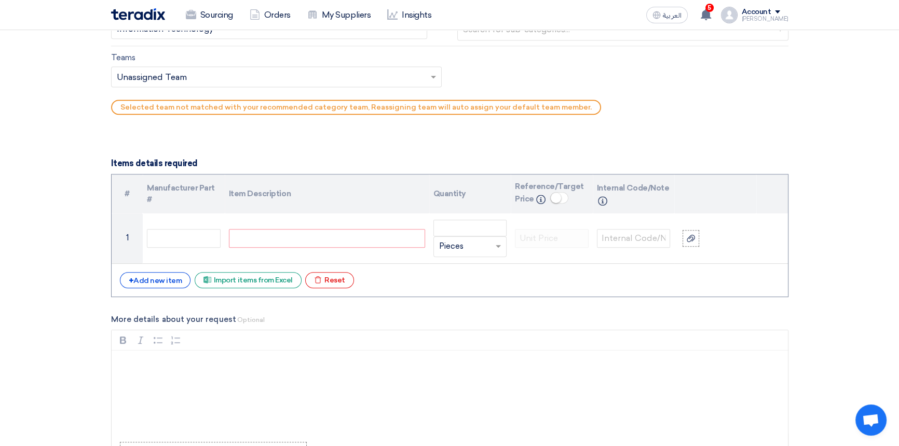
scroll to position [991, 0]
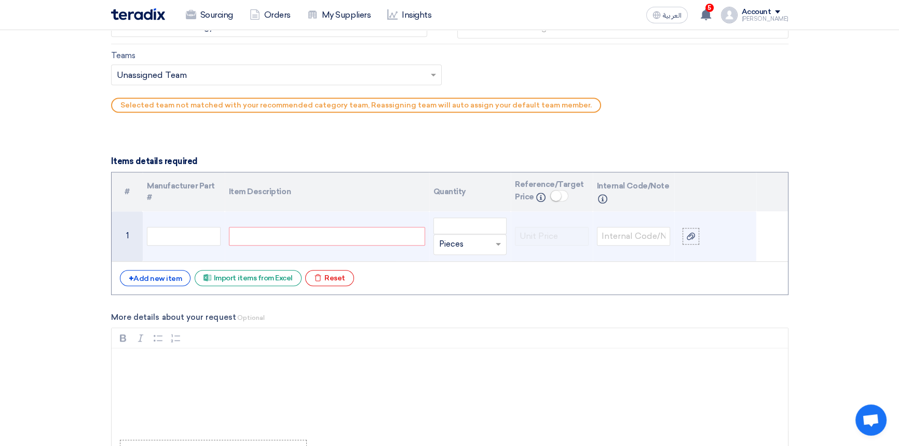
click at [261, 238] on div at bounding box center [327, 236] width 196 height 19
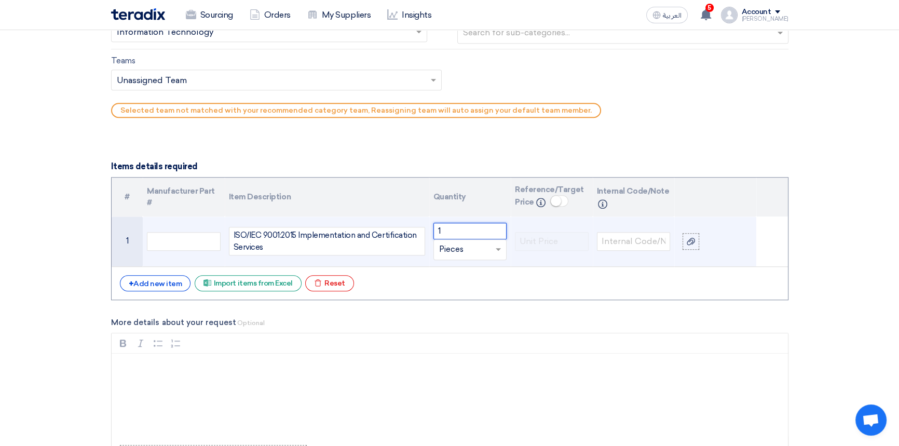
type input "1"
type input "l"
type input "LumpSum"
click at [487, 273] on span "Add type... "LumpSum"" at bounding box center [477, 269] width 77 height 9
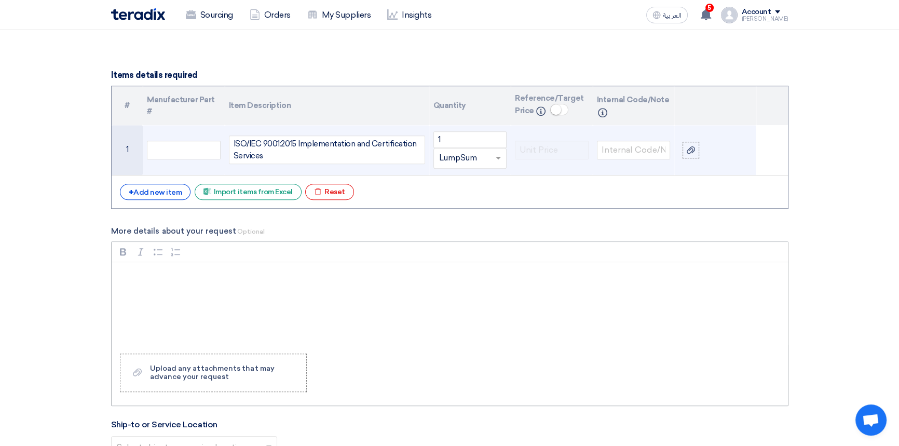
scroll to position [1079, 0]
click at [164, 267] on p "Rich Text Editor, main" at bounding box center [453, 273] width 658 height 12
click at [176, 271] on p "Rich Text Editor, main" at bounding box center [453, 273] width 658 height 12
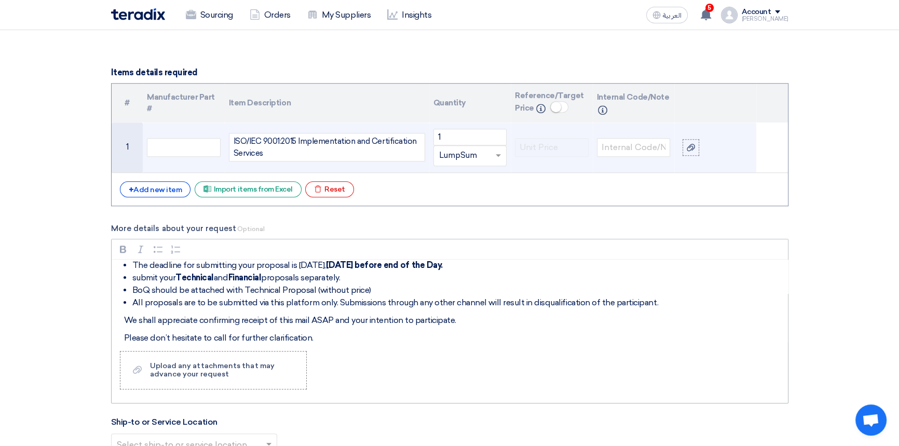
scroll to position [8, 0]
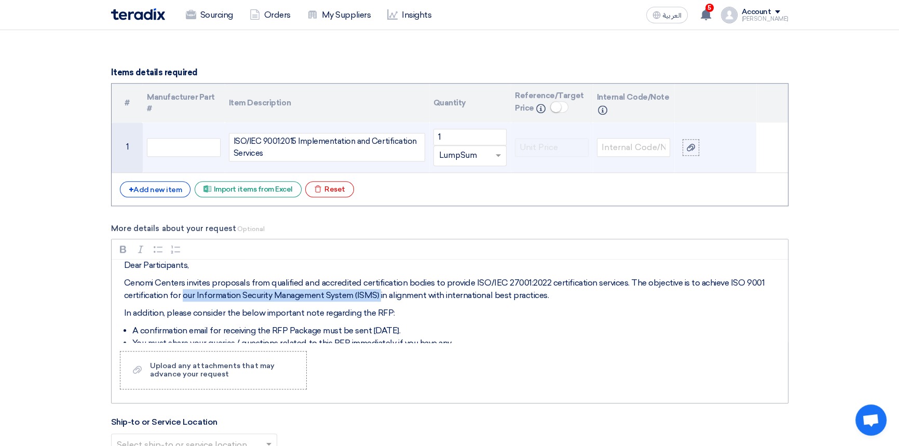
drag, startPoint x: 182, startPoint y: 296, endPoint x: 381, endPoint y: 299, distance: 198.8
click at [381, 299] on p "Cenomi Centers invites proposals from qualified and accredited certification bo…" at bounding box center [453, 289] width 658 height 25
click at [228, 307] on p "In addition, please consider the below important note regarding the RFP:" at bounding box center [453, 313] width 658 height 12
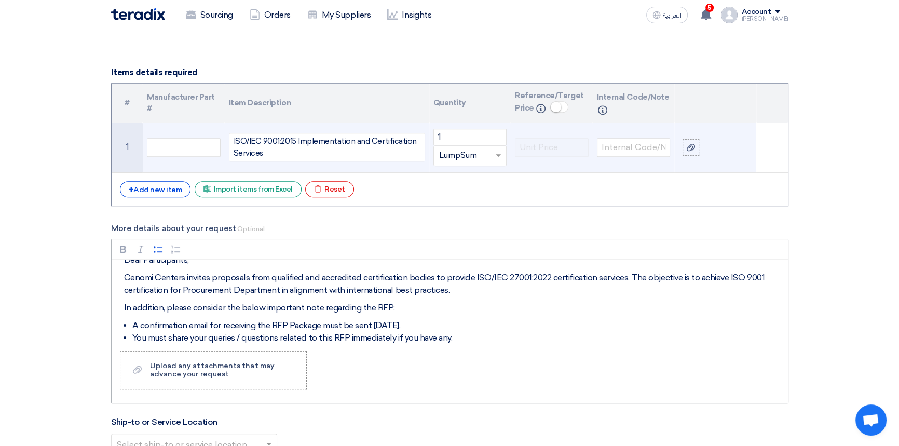
scroll to position [26, 0]
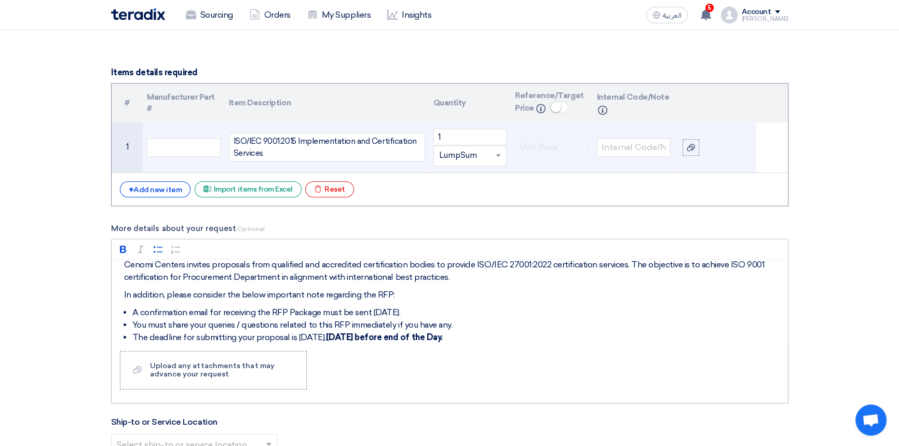
click at [200, 339] on li "The deadline for submitting your proposal is [DATE] before end of the Day." at bounding box center [457, 337] width 650 height 12
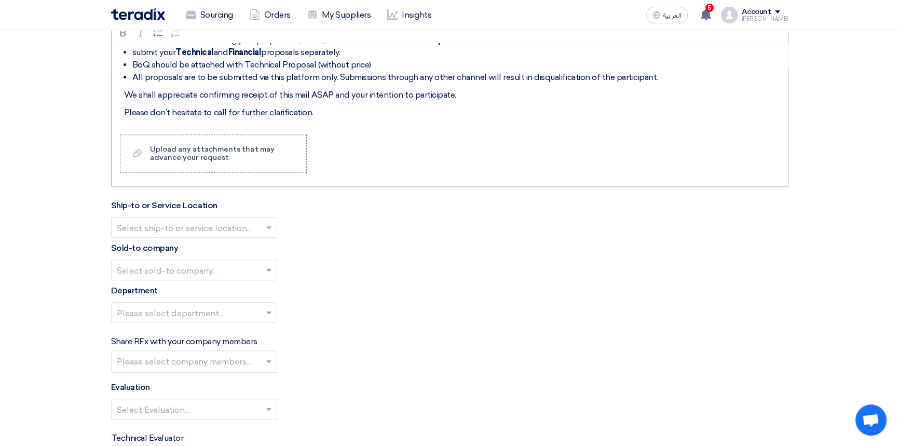
scroll to position [1315, 0]
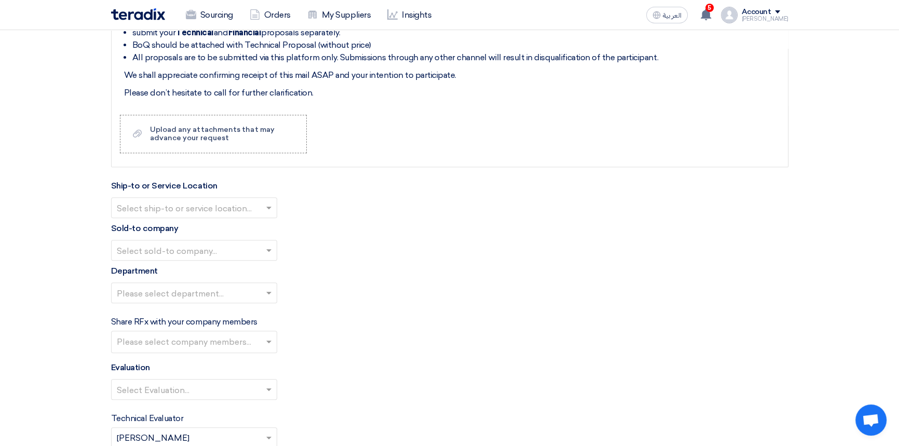
click at [182, 204] on input "text" at bounding box center [189, 208] width 144 height 17
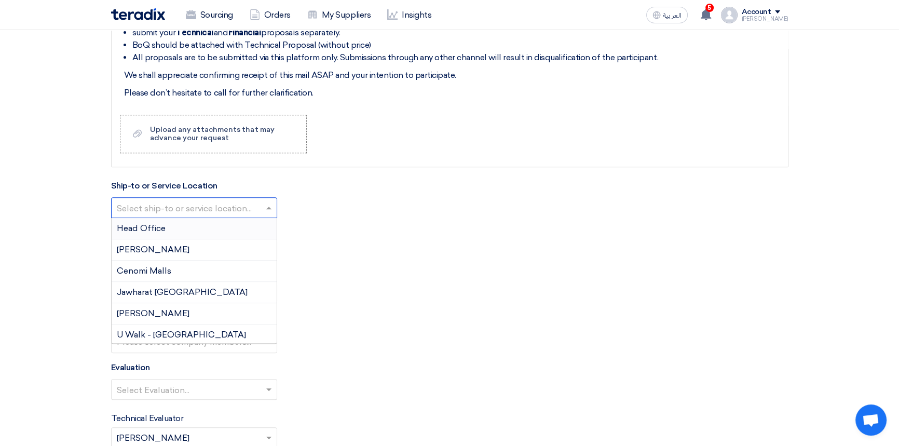
click at [138, 233] on div "Head Office" at bounding box center [194, 228] width 165 height 21
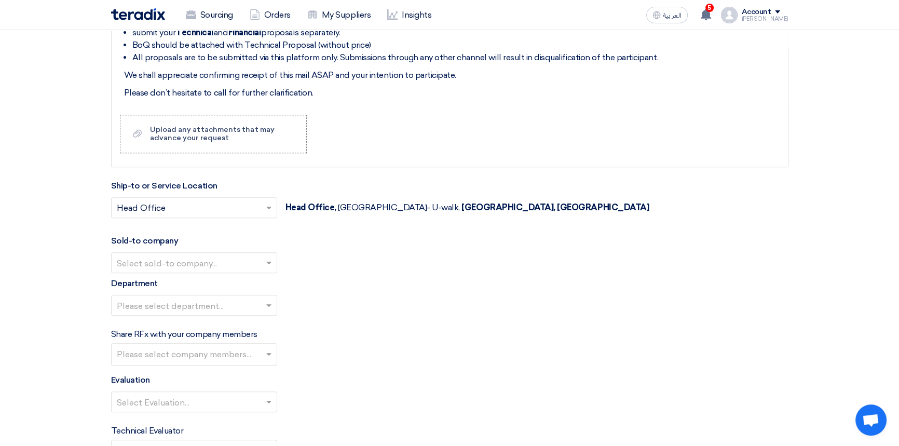
click at [202, 260] on input "text" at bounding box center [189, 263] width 144 height 17
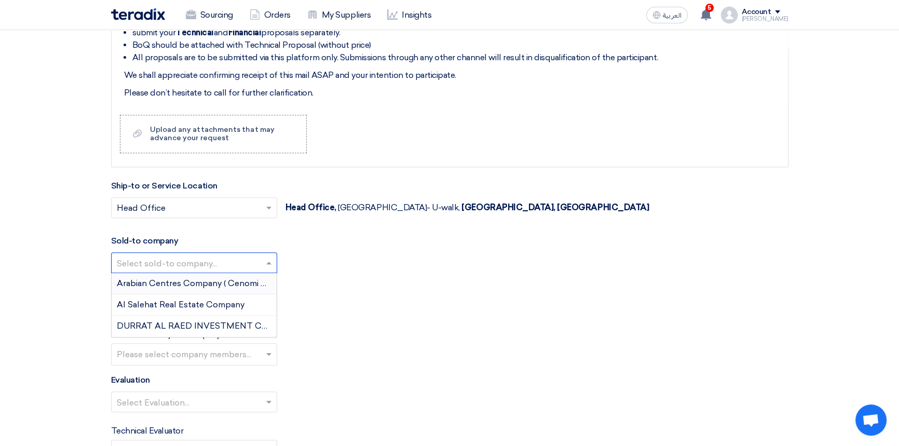
click at [182, 282] on span "Arabian Centres Company ( Cenomi Centres)" at bounding box center [206, 283] width 178 height 10
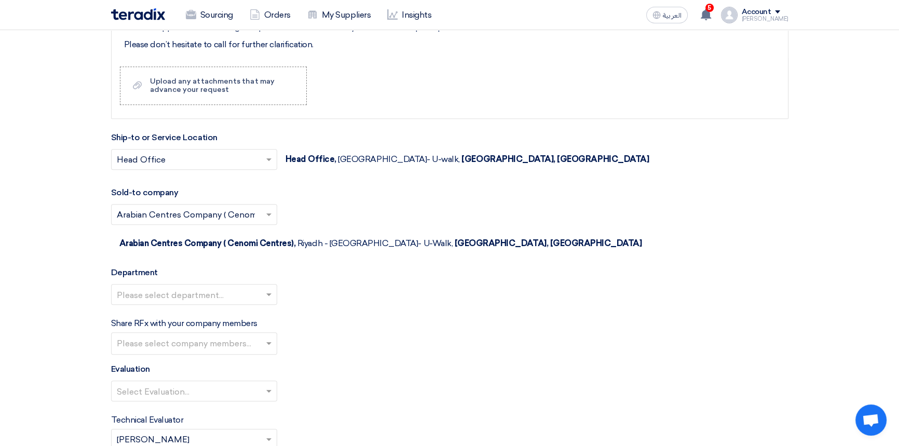
scroll to position [1410, 0]
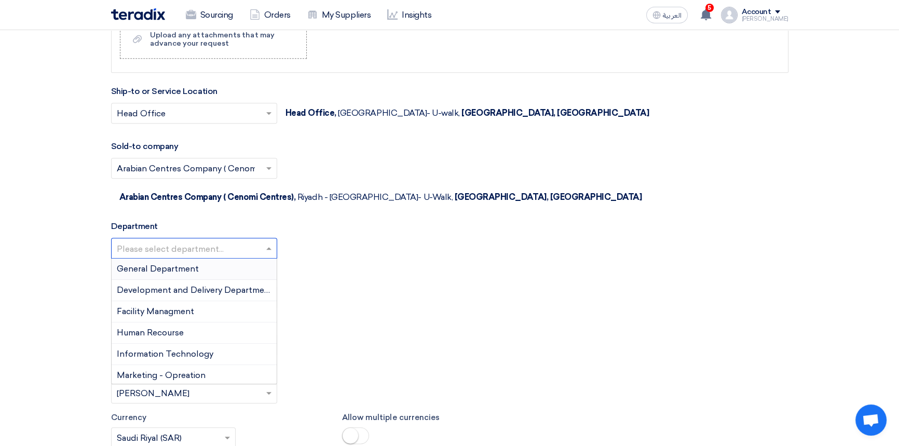
click at [183, 240] on input "text" at bounding box center [189, 248] width 144 height 17
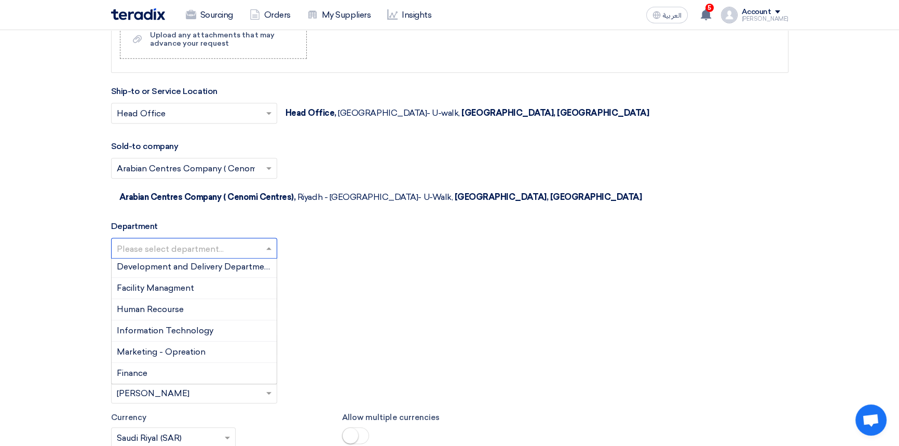
scroll to position [0, 0]
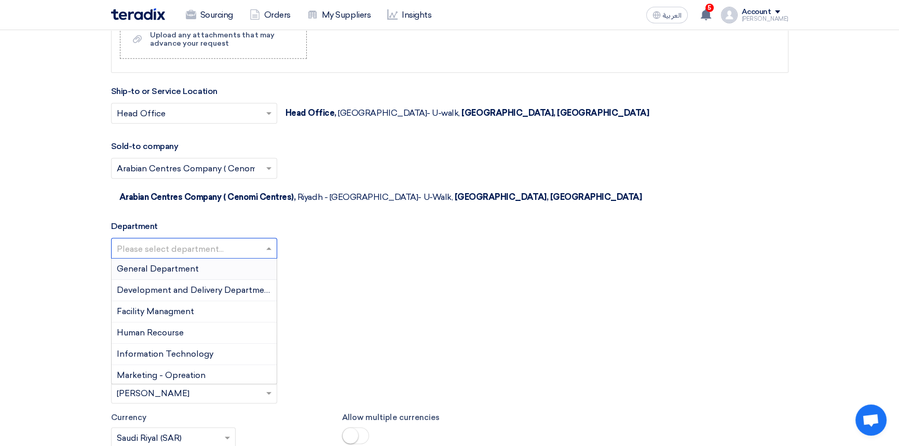
click at [300, 220] on div "Department Please select department... General Department Development and Deliv…" at bounding box center [449, 243] width 677 height 47
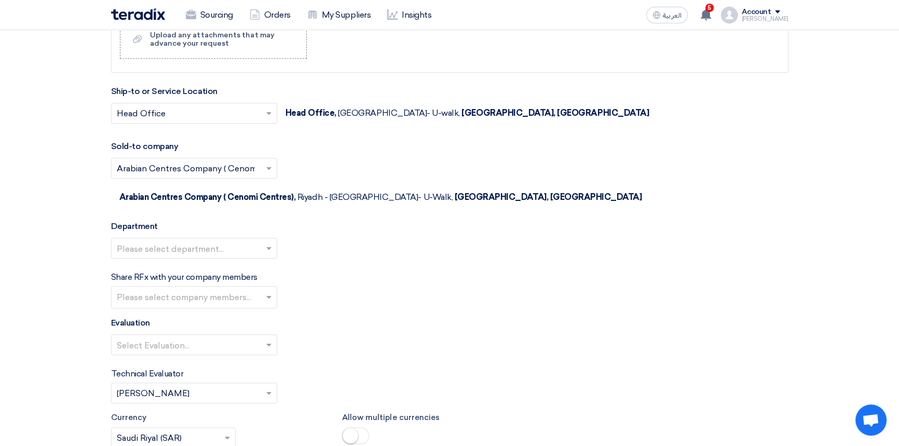
click at [169, 290] on input "text" at bounding box center [195, 298] width 157 height 17
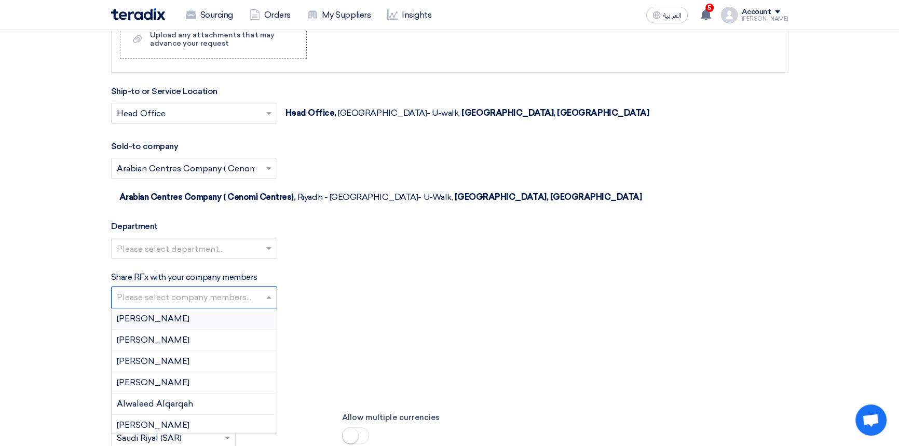
click at [169, 290] on input "text" at bounding box center [195, 298] width 157 height 17
click at [354, 271] on div "Share RFx with your company members Please select company members... [PERSON_NA…" at bounding box center [449, 289] width 677 height 37
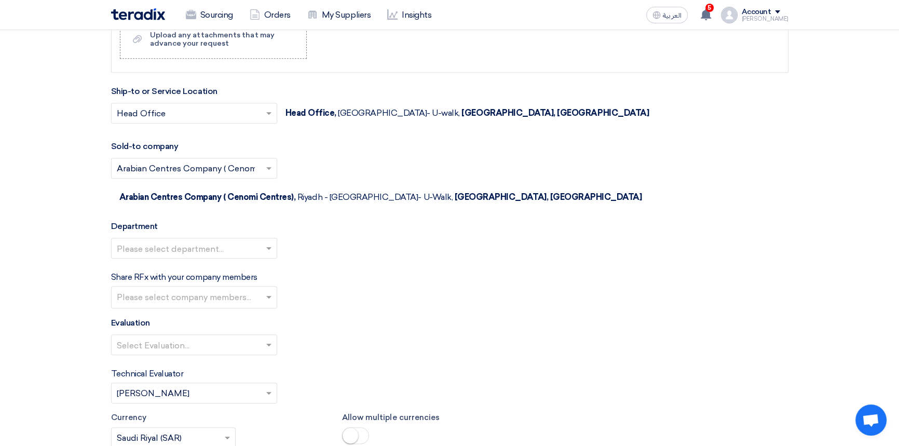
click at [214, 337] on input "text" at bounding box center [189, 345] width 144 height 17
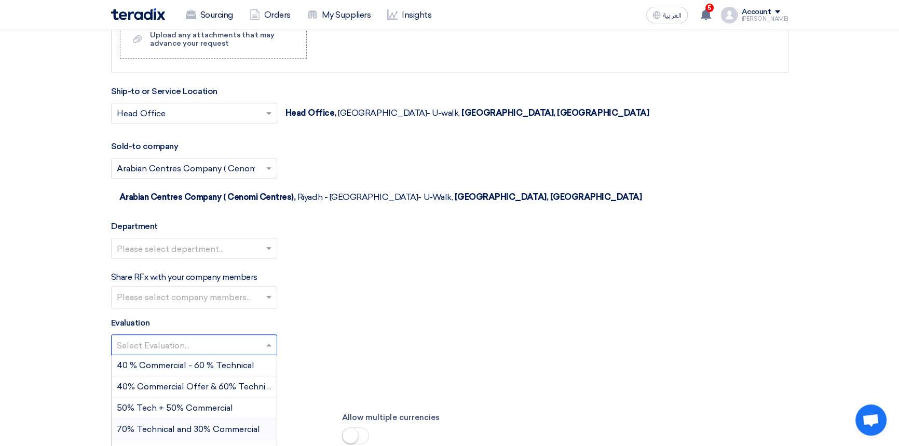
click at [163, 424] on span "70% Technical and 30% Commercial" at bounding box center [188, 429] width 143 height 10
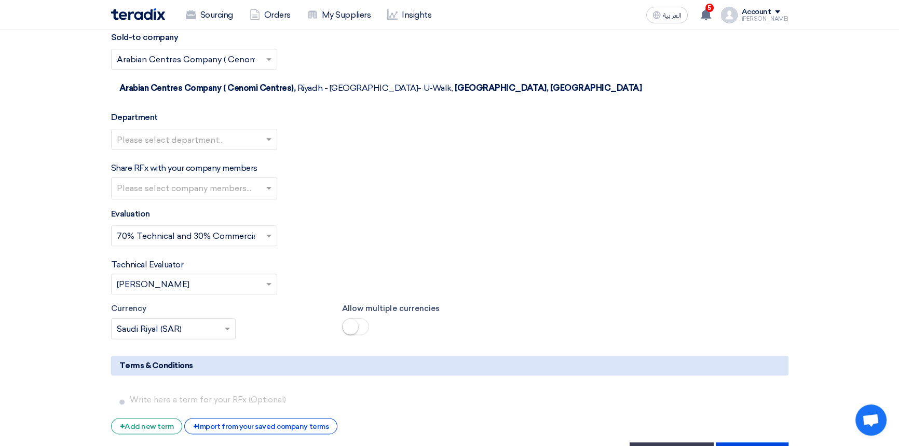
scroll to position [1551, 0]
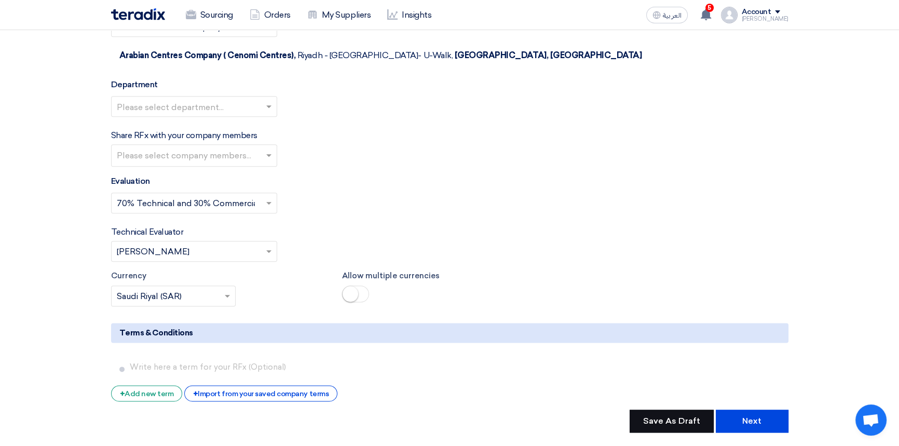
click at [668, 409] on button "Save As Draft" at bounding box center [671, 420] width 84 height 23
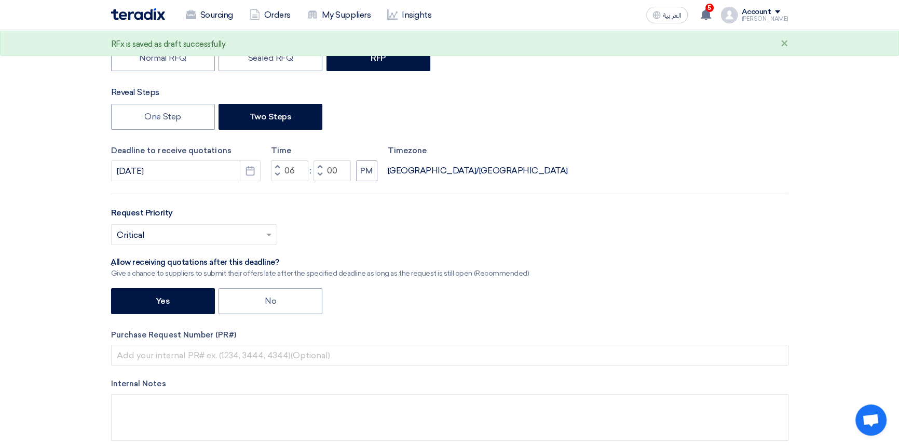
scroll to position [0, 0]
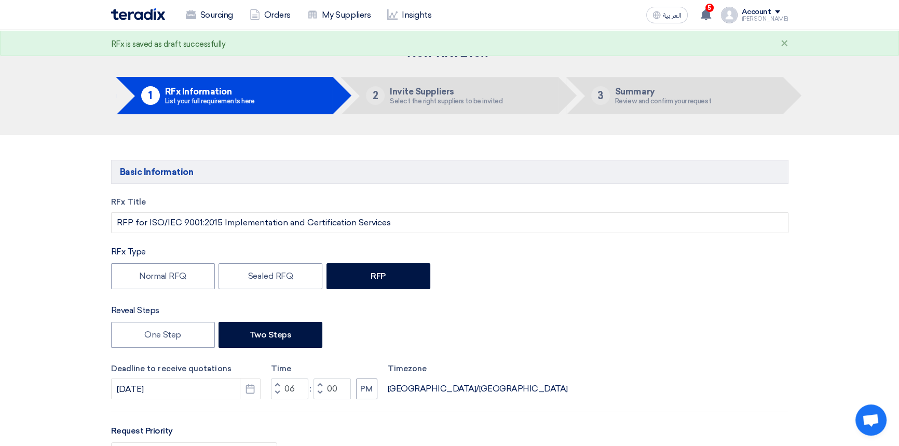
click at [767, 12] on div "Account" at bounding box center [756, 12] width 30 height 9
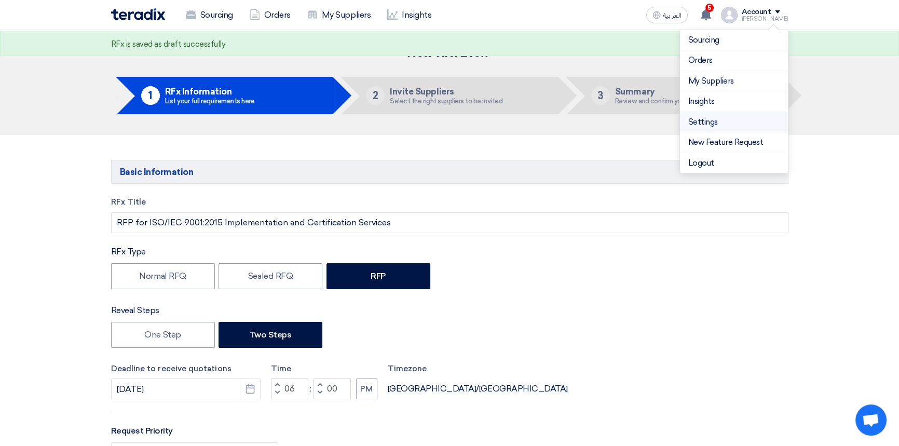
click at [718, 122] on link "Settings" at bounding box center [733, 122] width 91 height 12
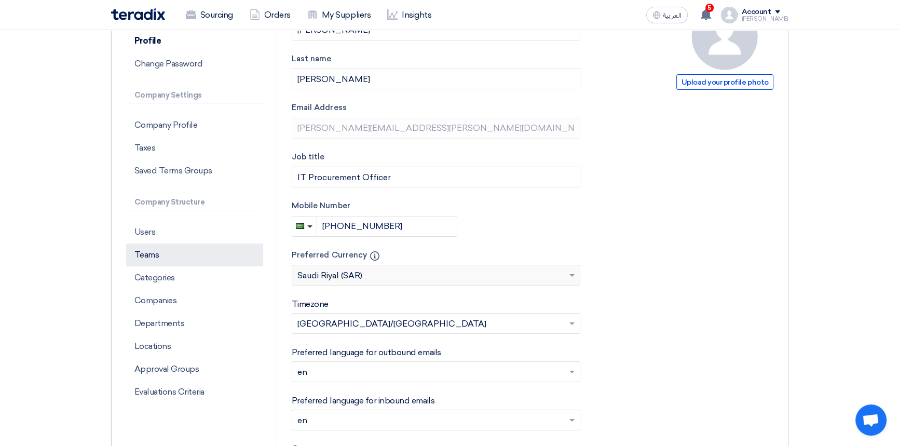
scroll to position [188, 0]
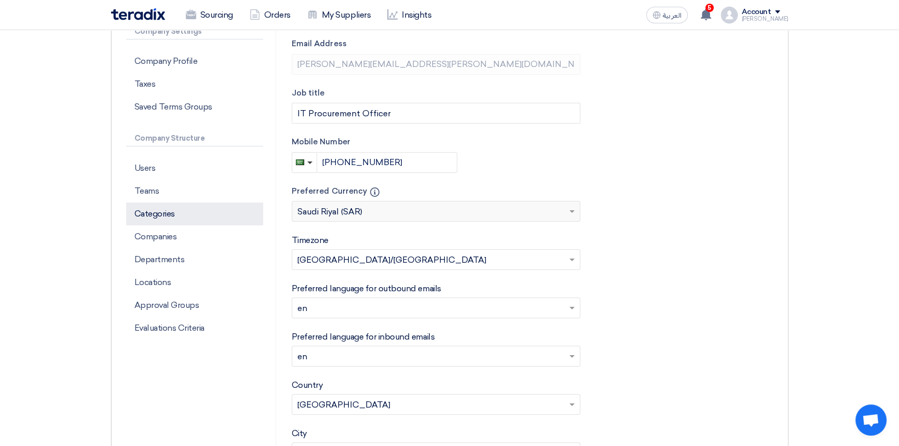
click at [164, 213] on p "Categories" at bounding box center [194, 213] width 137 height 23
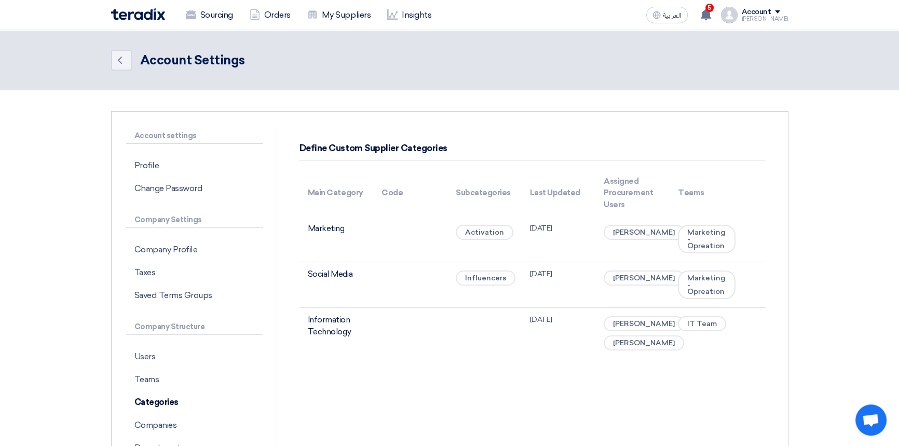
click at [134, 15] on img at bounding box center [138, 14] width 54 height 12
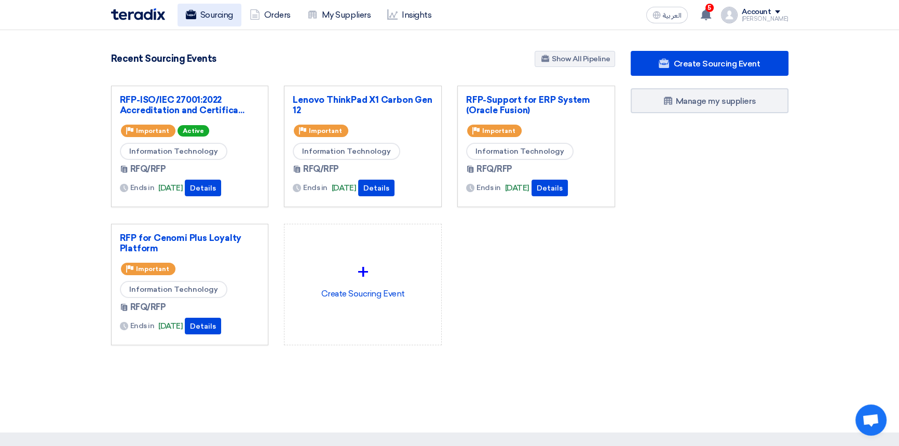
click at [203, 16] on link "Sourcing" at bounding box center [209, 15] width 64 height 23
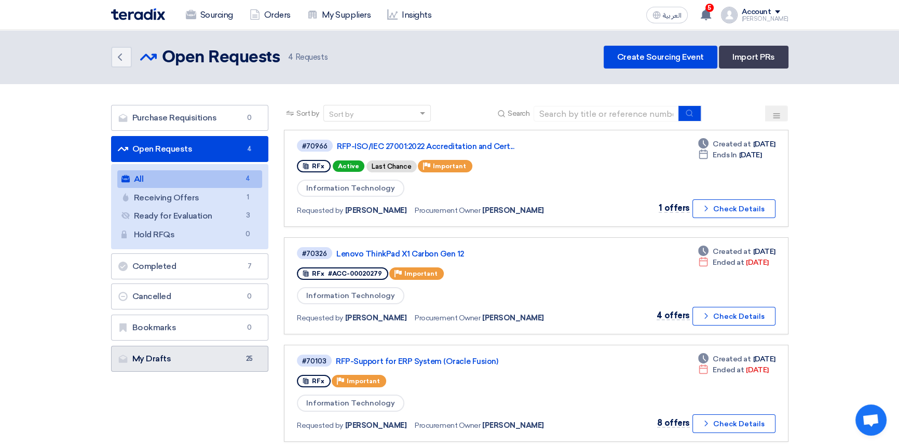
click at [178, 361] on link "My Drafts My Drafts 25" at bounding box center [190, 359] width 158 height 26
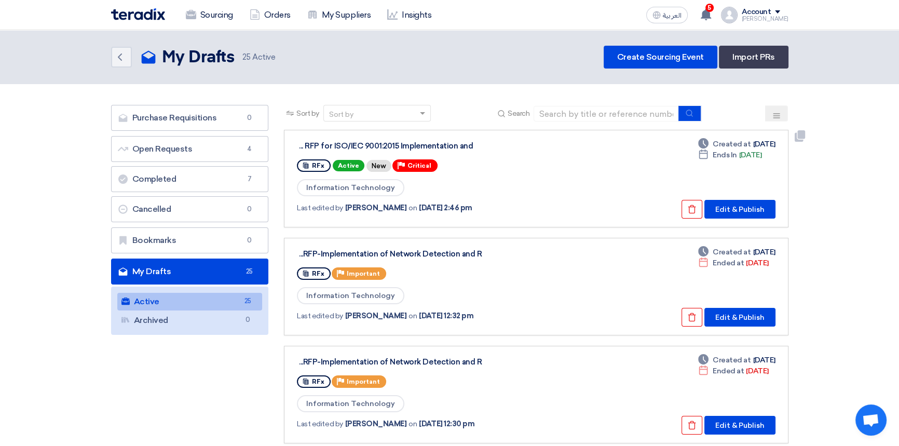
click at [349, 145] on div "RFP for ISO/IEC 9001:2015 Implementation and ..." at bounding box center [428, 145] width 259 height 9
click at [725, 210] on button "Edit & Publish" at bounding box center [739, 209] width 71 height 19
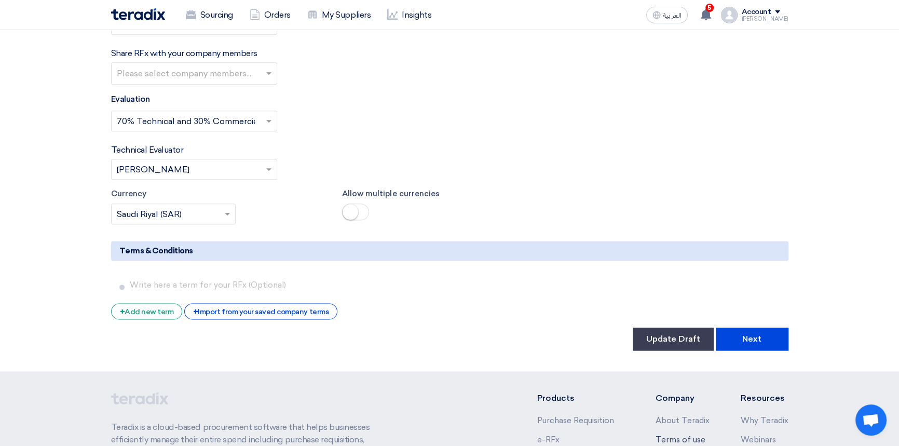
scroll to position [1698, 0]
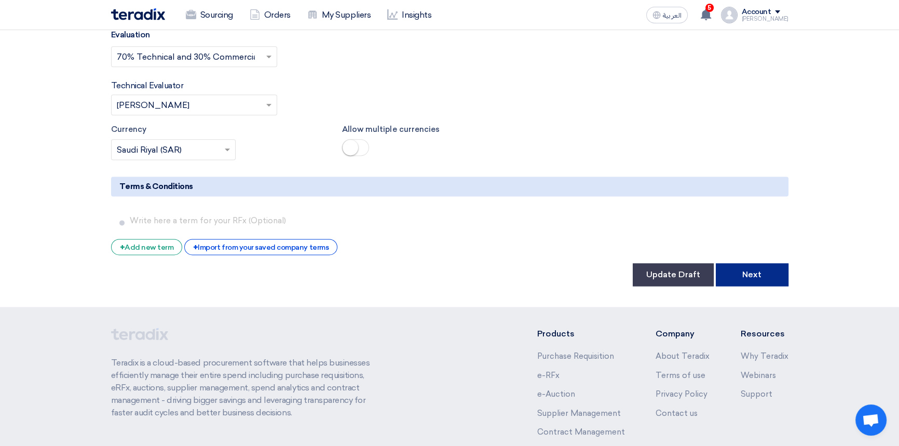
click at [751, 263] on button "Next" at bounding box center [752, 274] width 73 height 23
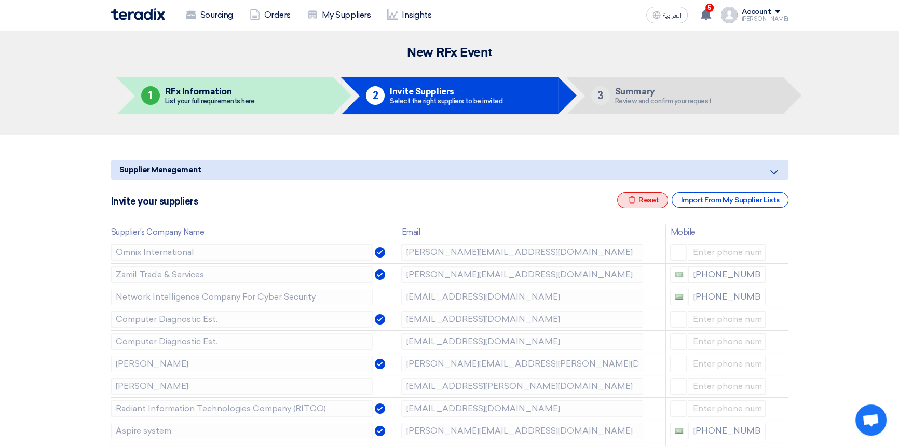
click at [633, 202] on icon "Excel file" at bounding box center [632, 200] width 8 height 8
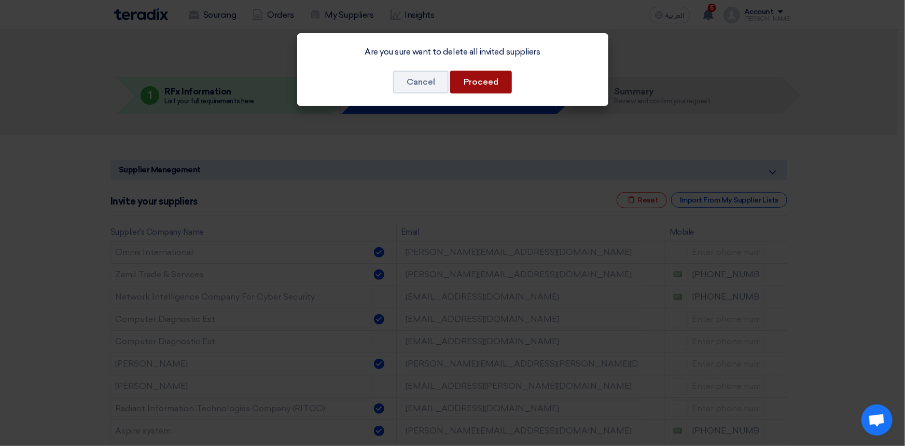
click at [480, 87] on button "Proceed" at bounding box center [481, 82] width 62 height 23
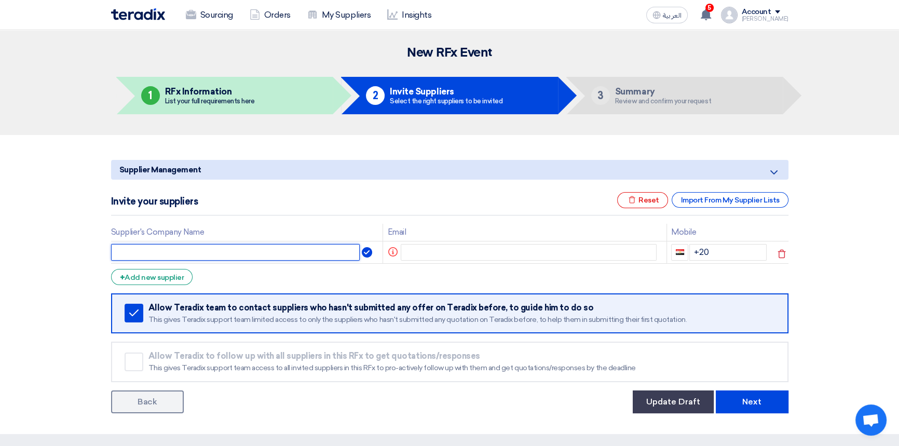
click at [202, 251] on input "text" at bounding box center [235, 252] width 249 height 17
click at [191, 244] on input "text" at bounding box center [235, 252] width 249 height 17
paste input "Magistratus and [PERSON_NAME]"
type input "Magistratus and [PERSON_NAME]"
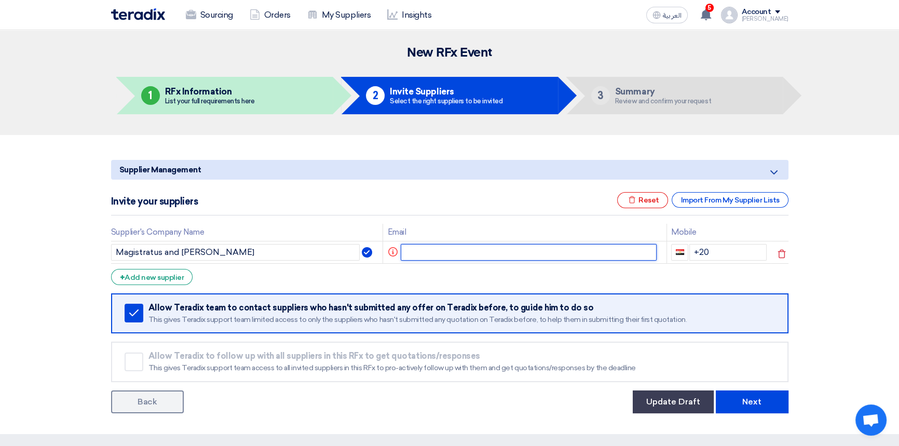
click at [428, 248] on input "text" at bounding box center [529, 252] width 256 height 17
paste input "[EMAIL_ADDRESS][DOMAIN_NAME]"
type input "[EMAIL_ADDRESS][DOMAIN_NAME]"
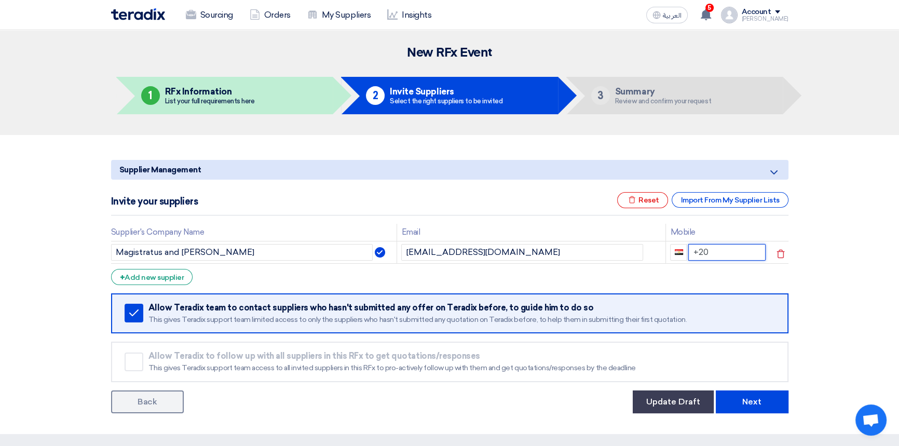
drag, startPoint x: 709, startPoint y: 253, endPoint x: 662, endPoint y: 242, distance: 47.8
click at [662, 242] on tr "Magistratus and Proctor [EMAIL_ADDRESS][DOMAIN_NAME] +20" at bounding box center [449, 252] width 677 height 22
click at [710, 252] on input "[PHONE_NUMBER]" at bounding box center [726, 252] width 77 height 17
type input "[PHONE_NUMBER]"
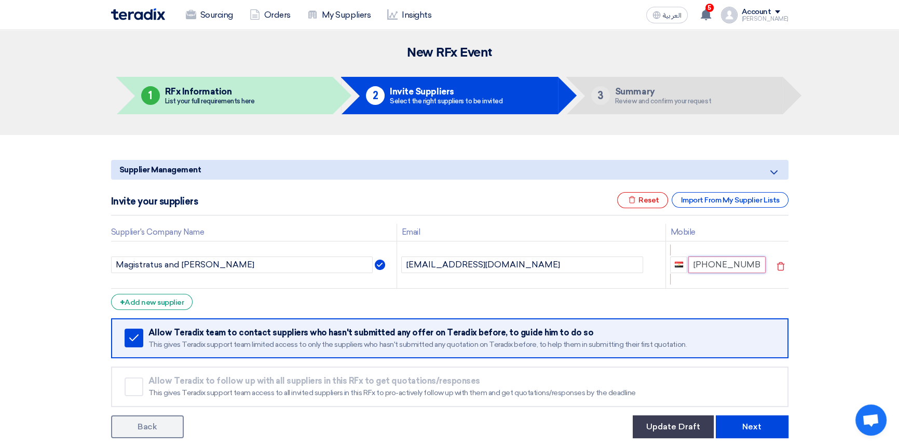
click at [700, 265] on input "[PHONE_NUMBER]" at bounding box center [726, 264] width 77 height 17
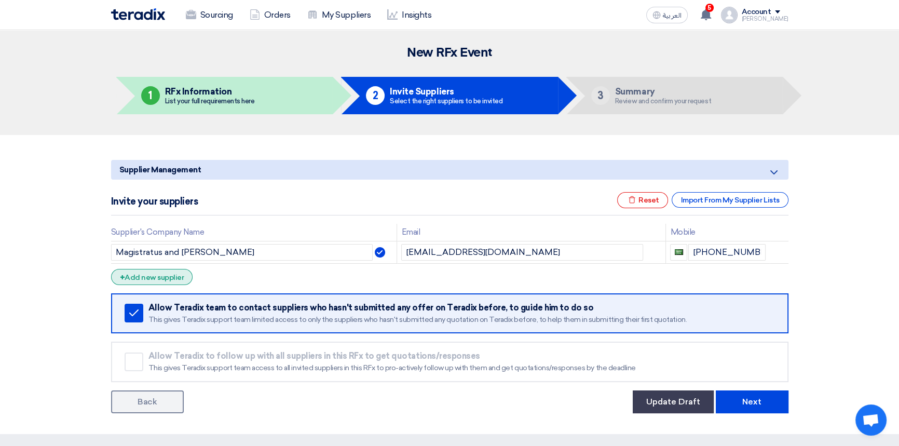
click at [145, 273] on div "+ Add new supplier" at bounding box center [152, 277] width 82 height 16
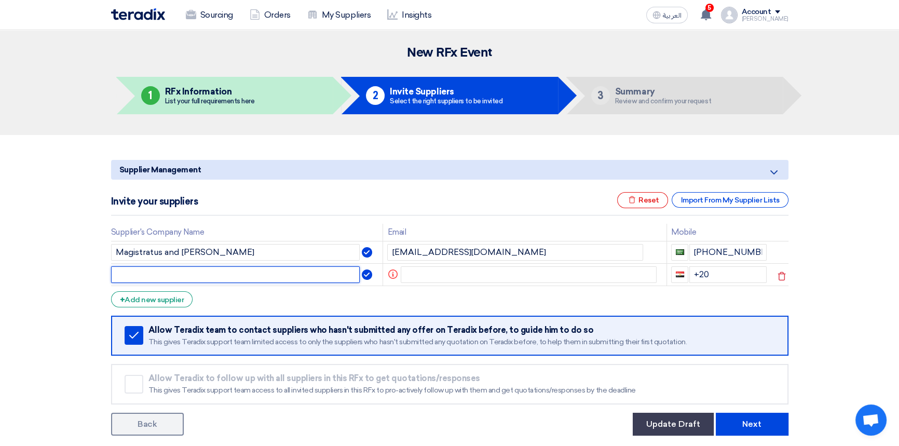
click at [172, 276] on input "text" at bounding box center [235, 274] width 249 height 17
paste input "Creste Quality Standardization Certificates Issuing Services (CCS)"
type input "Creste Quality Standardization Certificates Issuing Services (CCS)"
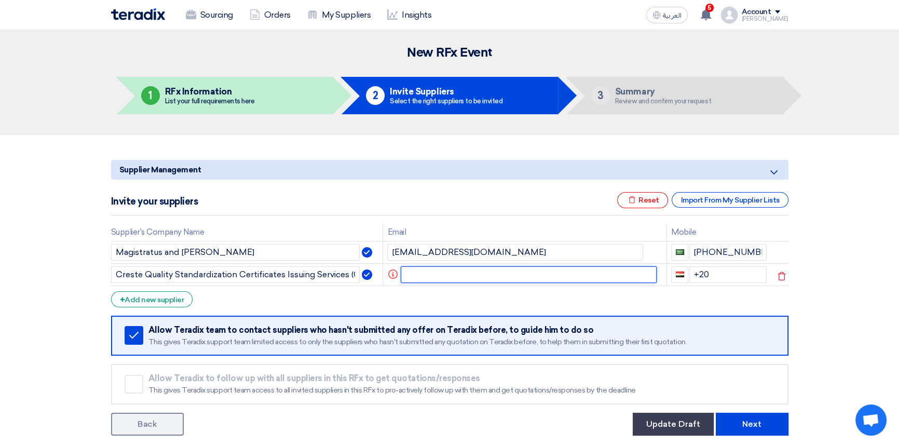
click at [433, 270] on input "text" at bounding box center [529, 274] width 256 height 17
paste input "[EMAIL_ADDRESS][DOMAIN_NAME]"
type input "[EMAIL_ADDRESS][DOMAIN_NAME]"
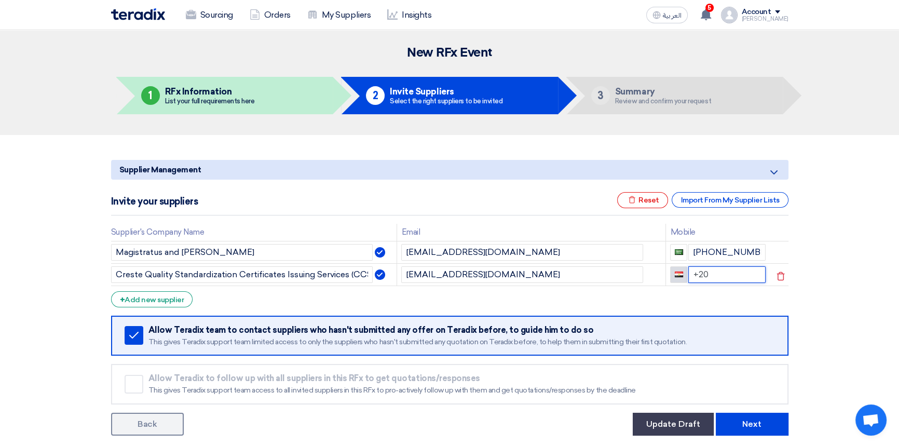
drag, startPoint x: 711, startPoint y: 277, endPoint x: 680, endPoint y: 272, distance: 31.5
click at [680, 272] on div "+20" at bounding box center [717, 274] width 95 height 17
click at [169, 299] on div "+ Add new supplier" at bounding box center [152, 299] width 82 height 16
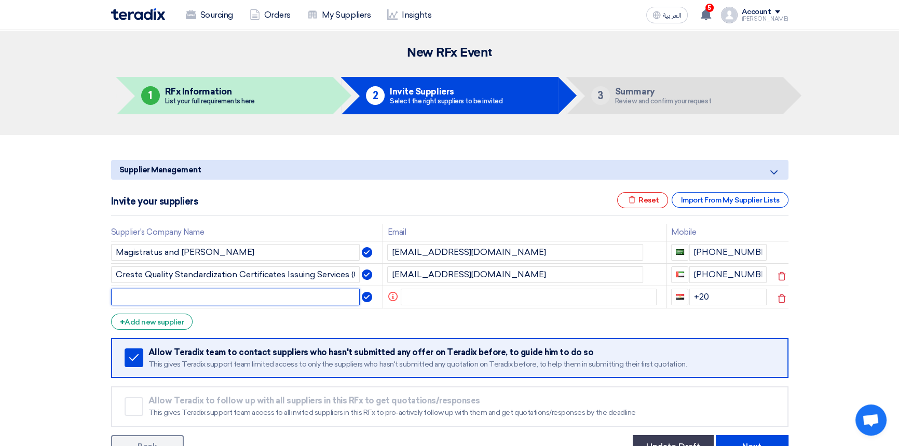
click at [199, 300] on input "text" at bounding box center [235, 296] width 249 height 17
paste input "CPG Global"
type input "CPG Global"
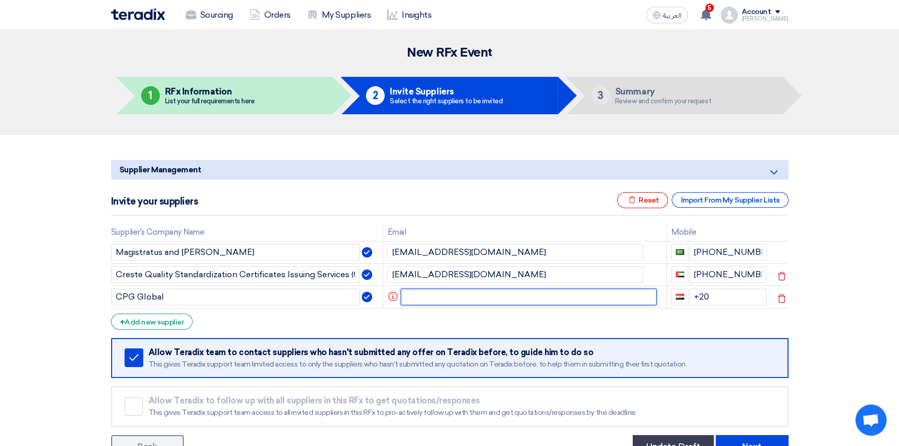
click at [432, 298] on input "text" at bounding box center [529, 296] width 256 height 17
paste input "[EMAIL_ADDRESS][PERSON_NAME][DOMAIN_NAME]"
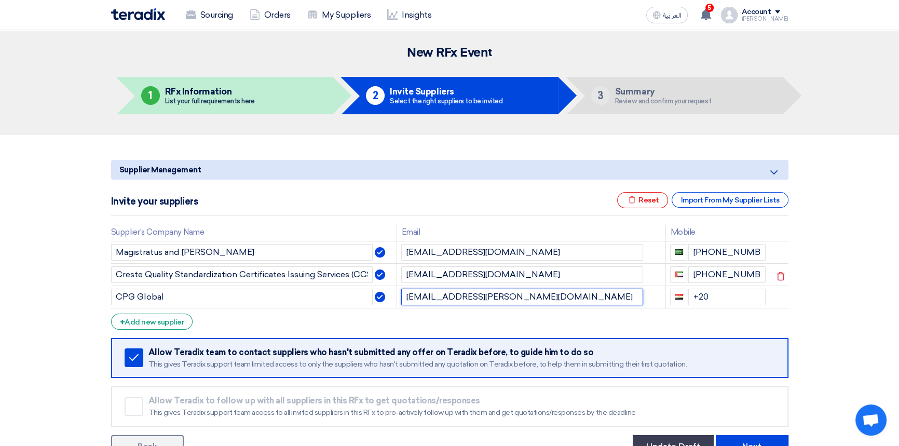
type input "[EMAIL_ADDRESS][PERSON_NAME][DOMAIN_NAME]"
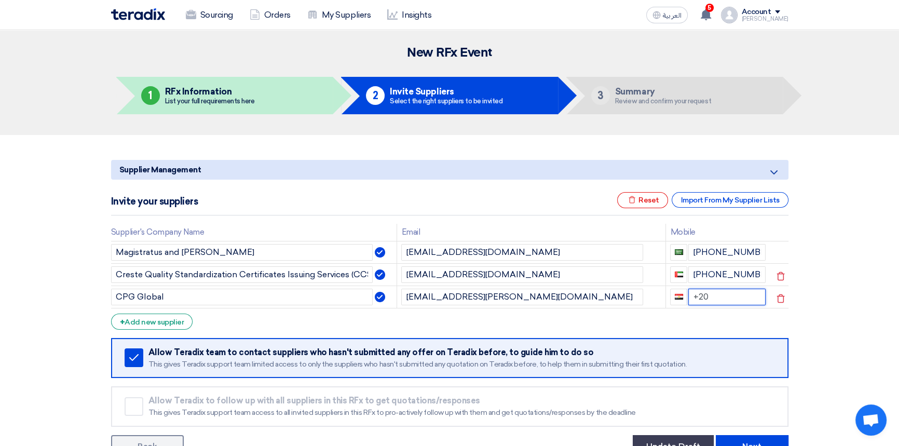
drag, startPoint x: 706, startPoint y: 296, endPoint x: 689, endPoint y: 298, distance: 17.2
click at [689, 298] on input "+20" at bounding box center [726, 296] width 77 height 17
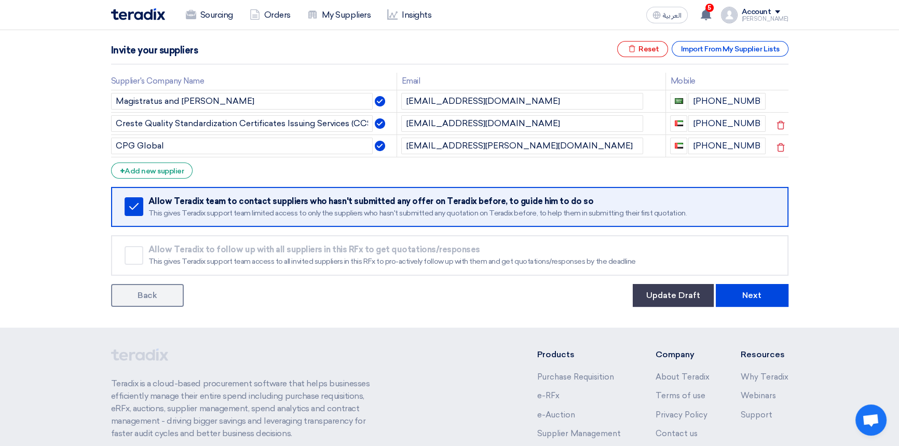
scroll to position [141, 0]
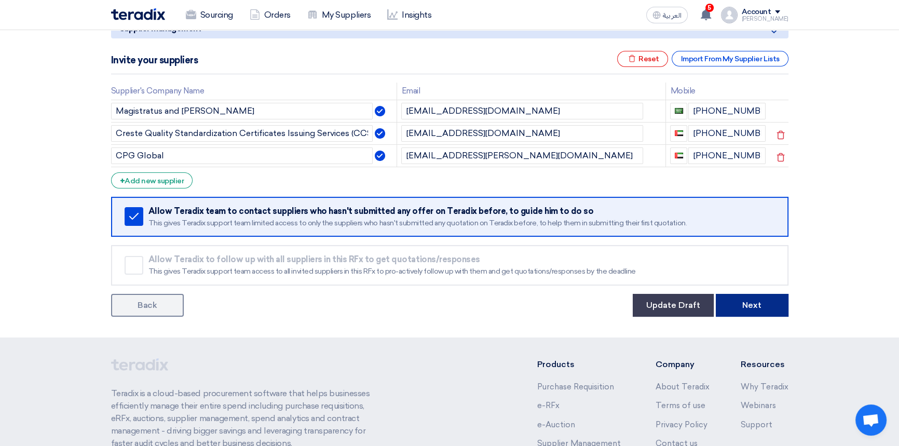
click at [748, 307] on button "Next" at bounding box center [752, 305] width 73 height 23
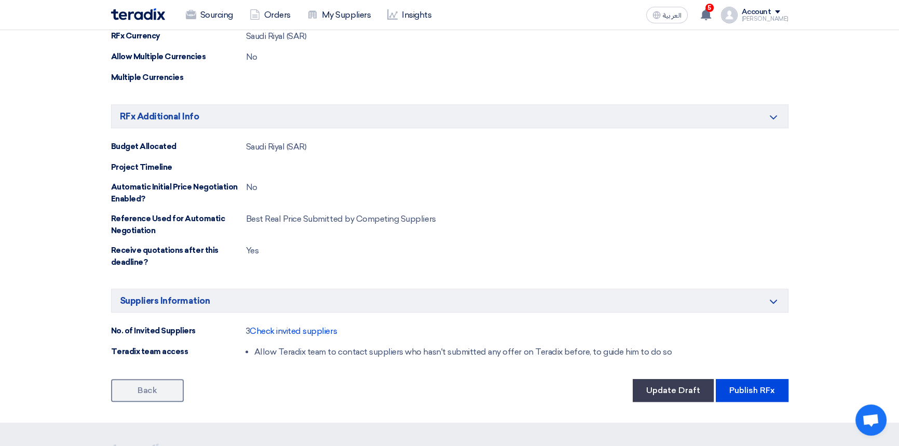
scroll to position [754, 0]
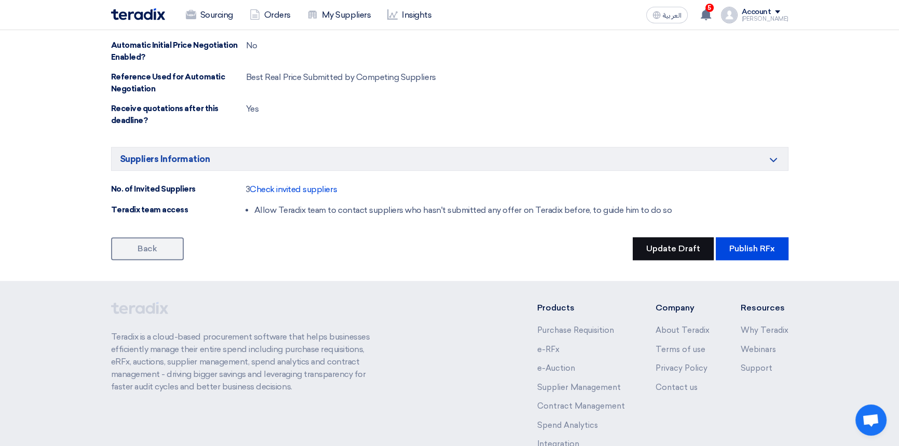
click at [685, 244] on button "Update Draft" at bounding box center [673, 248] width 81 height 23
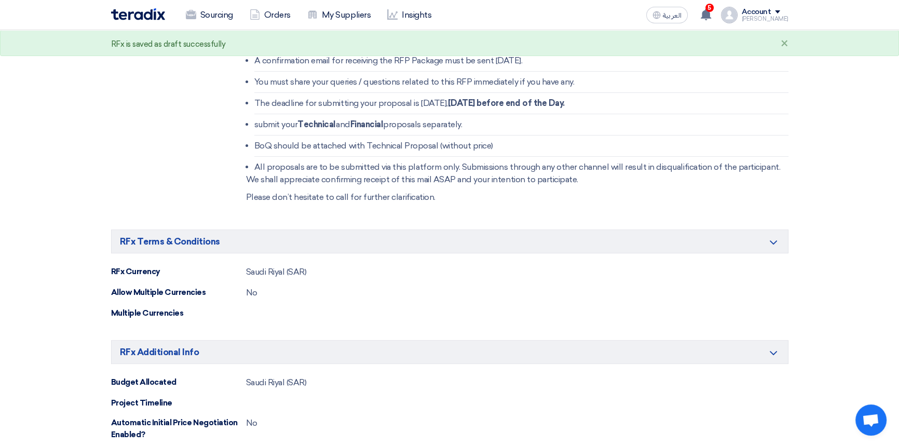
scroll to position [707, 0]
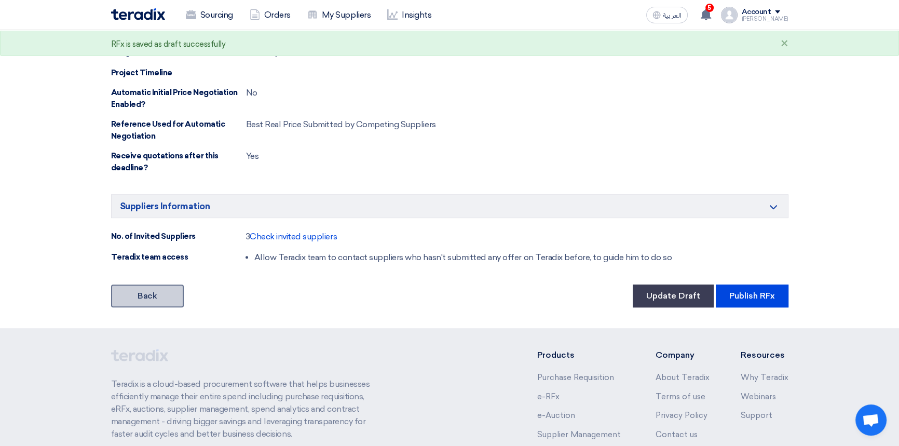
click at [134, 298] on link "Back" at bounding box center [147, 295] width 73 height 23
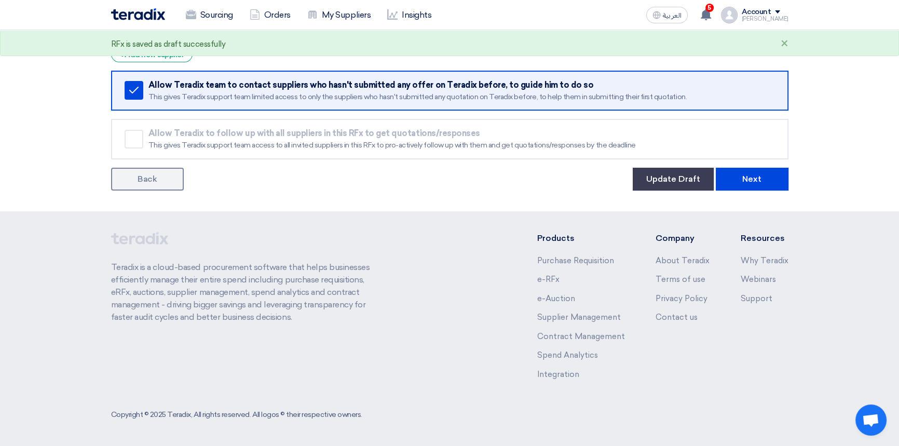
scroll to position [141, 0]
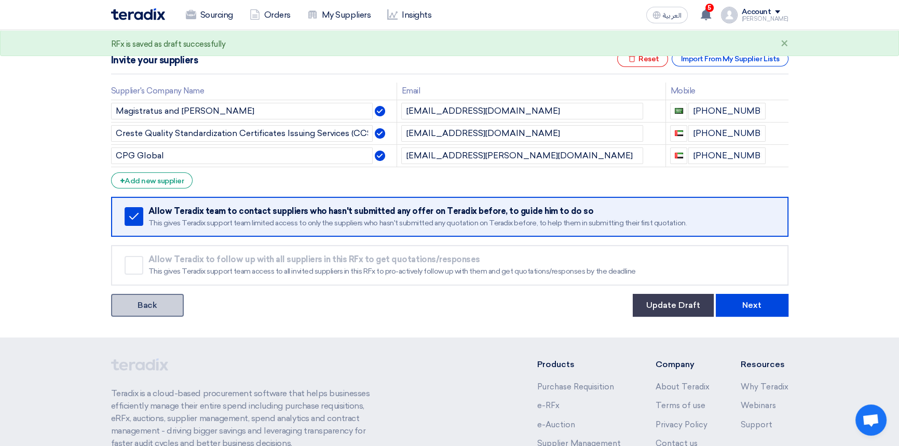
click at [135, 305] on link "Back" at bounding box center [147, 305] width 73 height 23
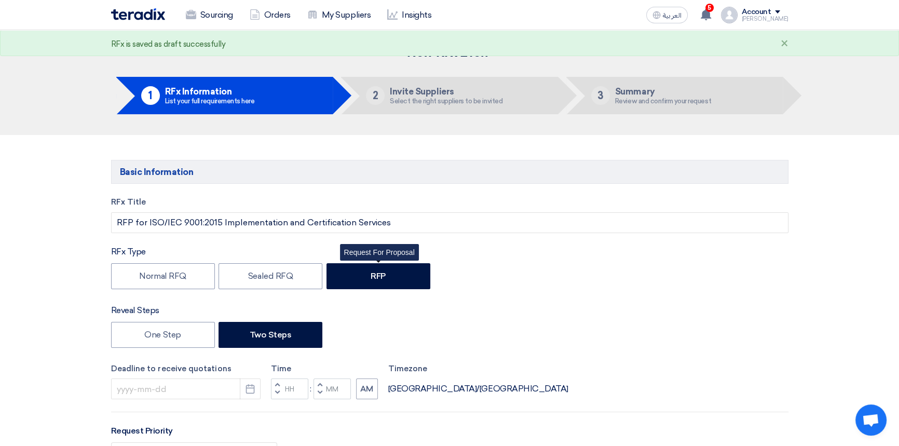
type input "[DATE]"
type input "06"
type input "00"
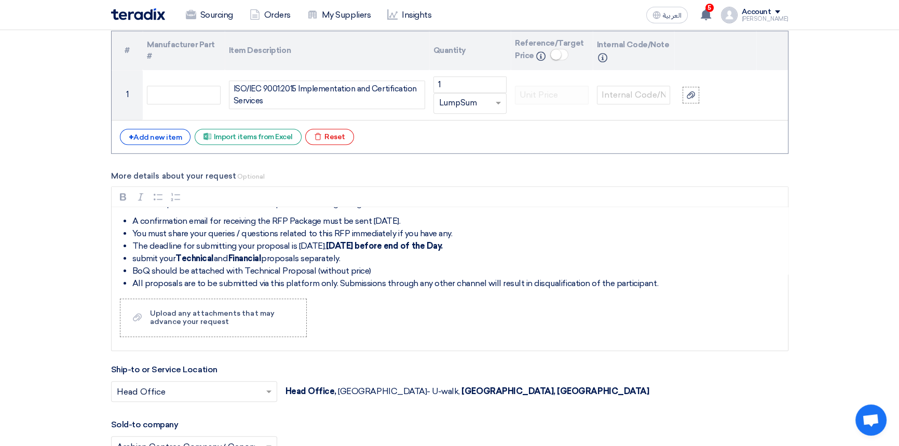
scroll to position [60, 0]
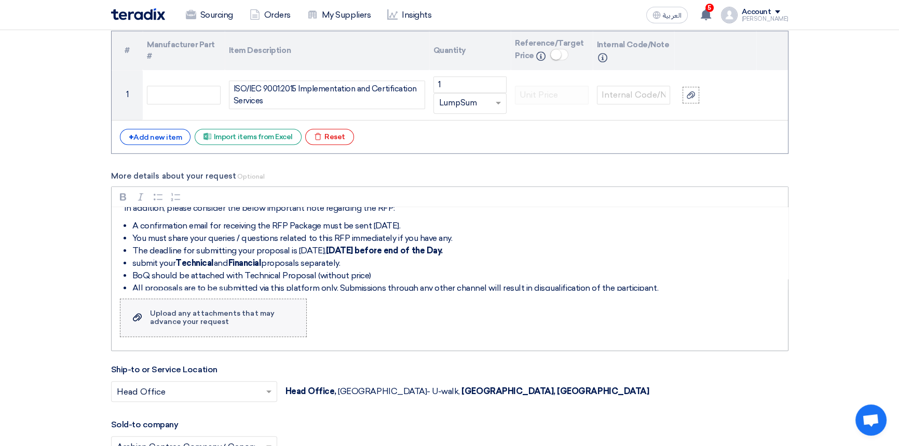
click at [211, 307] on label "Upload a file Upload any attachments that may advance your request" at bounding box center [213, 317] width 187 height 38
click at [0, 0] on input "Upload a file Upload any attachments that may advance your request" at bounding box center [0, 0] width 0 height 0
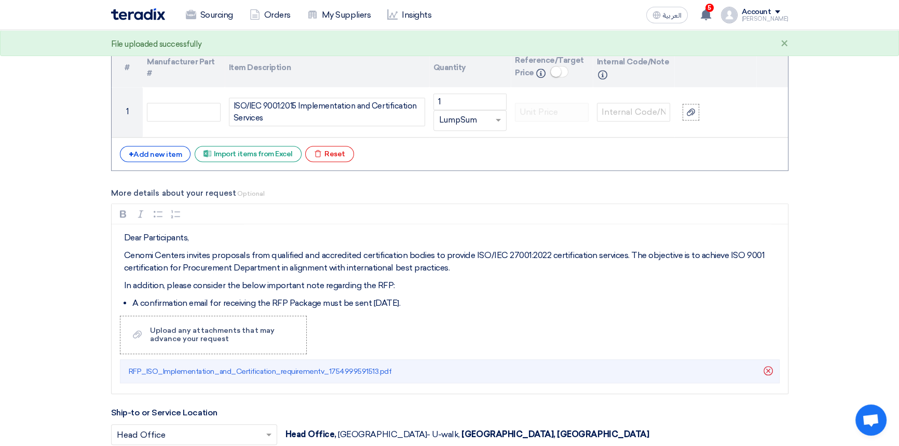
scroll to position [1084, 0]
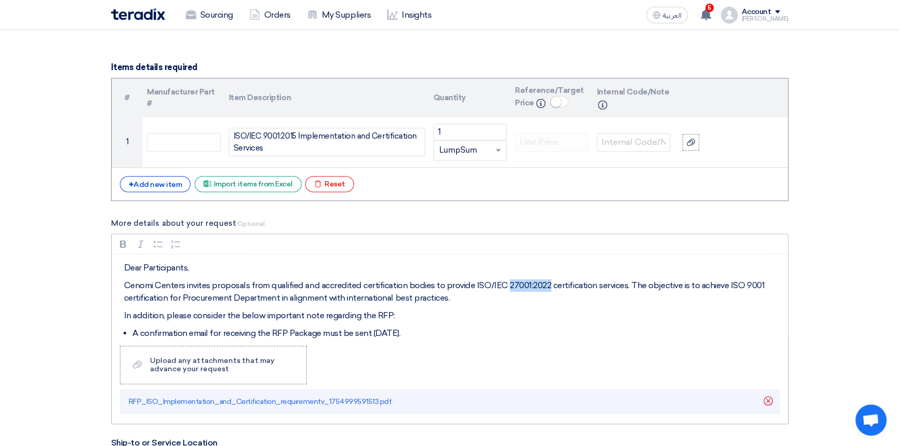
drag, startPoint x: 509, startPoint y: 284, endPoint x: 546, endPoint y: 285, distance: 37.4
click at [546, 285] on p "Cenomi Centers invites proposals from qualified and accredited certification bo…" at bounding box center [453, 291] width 658 height 25
click at [225, 315] on p "In addition, please consider the below important note regarding the RFP:" at bounding box center [453, 315] width 658 height 12
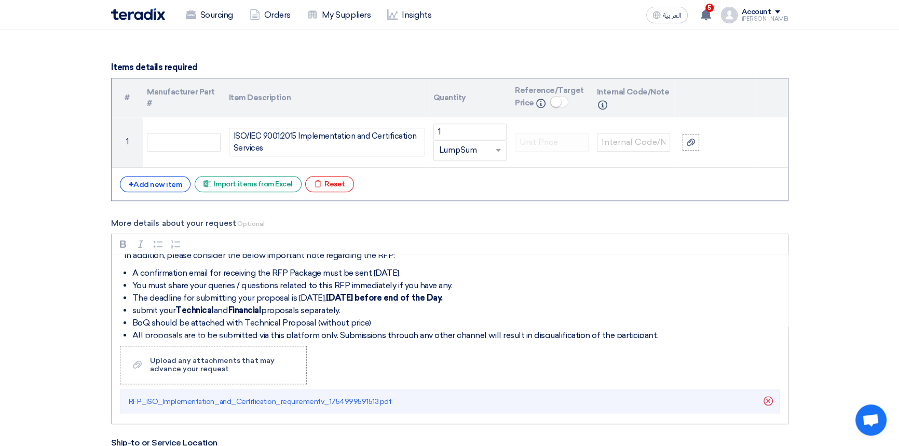
scroll to position [107, 0]
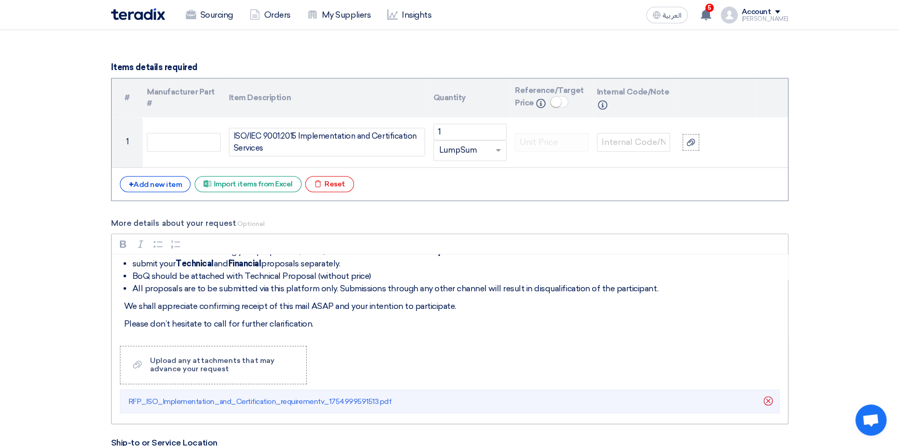
click at [371, 274] on li "BoQ should be attached with Technical Proposal (without price)" at bounding box center [457, 276] width 650 height 12
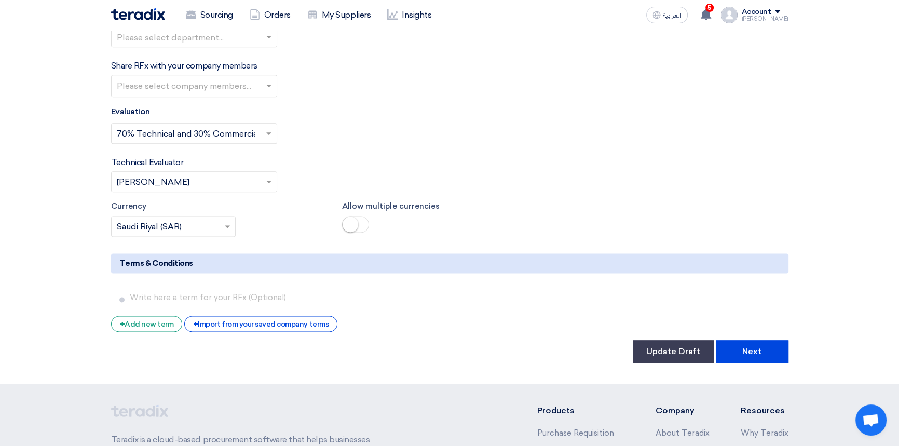
scroll to position [1651, 0]
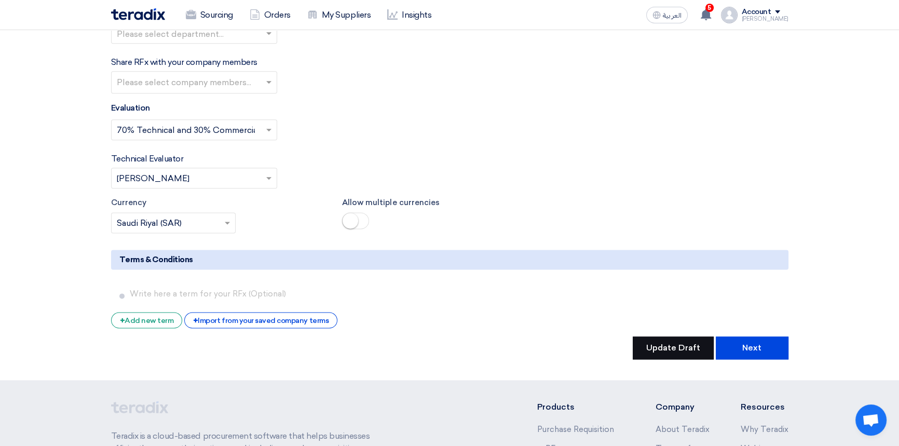
click at [662, 336] on button "Update Draft" at bounding box center [673, 347] width 81 height 23
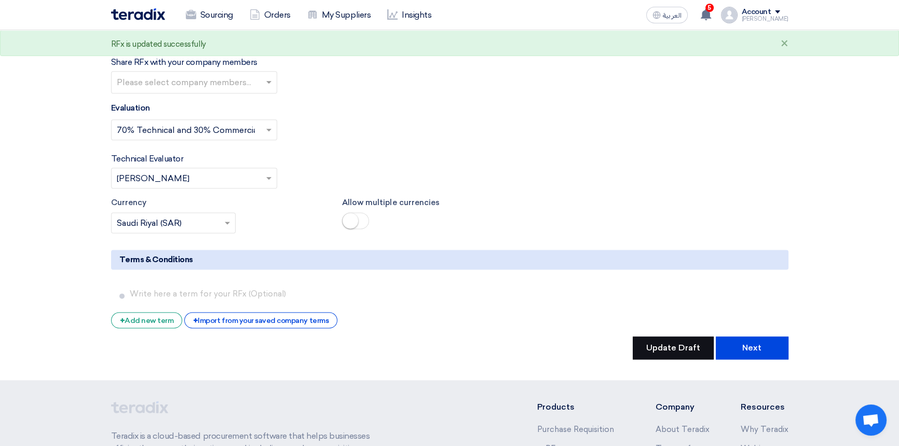
click at [662, 336] on button "Update Draft" at bounding box center [673, 347] width 81 height 23
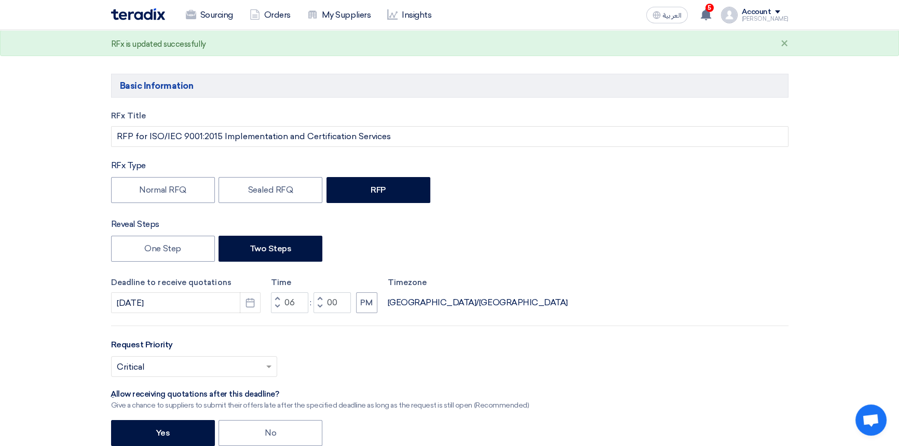
scroll to position [0, 0]
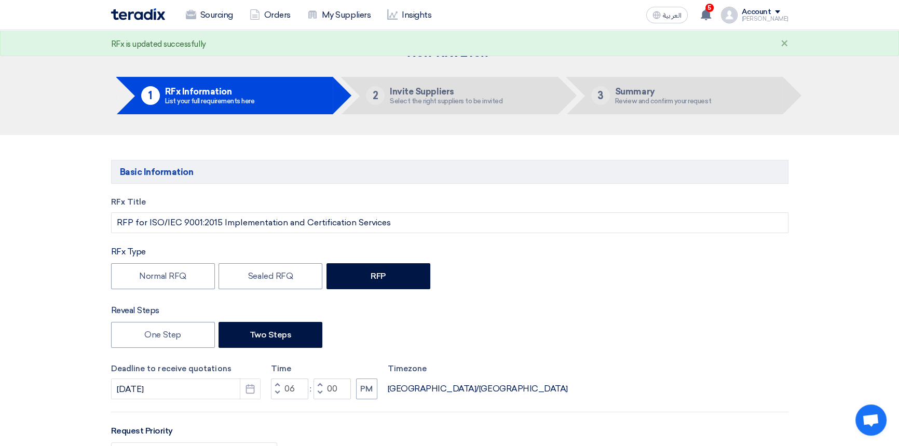
click at [564, 201] on label "RFx Title" at bounding box center [449, 202] width 677 height 12
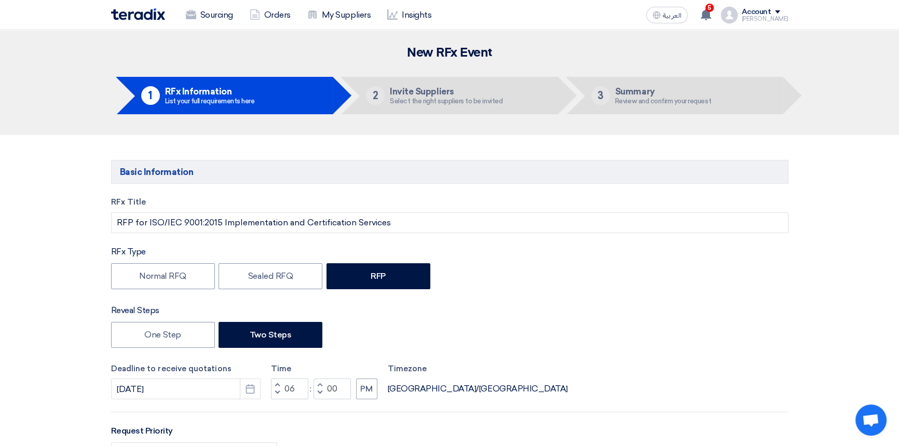
click at [490, 279] on div "Normal RFQ Sealed RFQ RFP" at bounding box center [449, 277] width 677 height 29
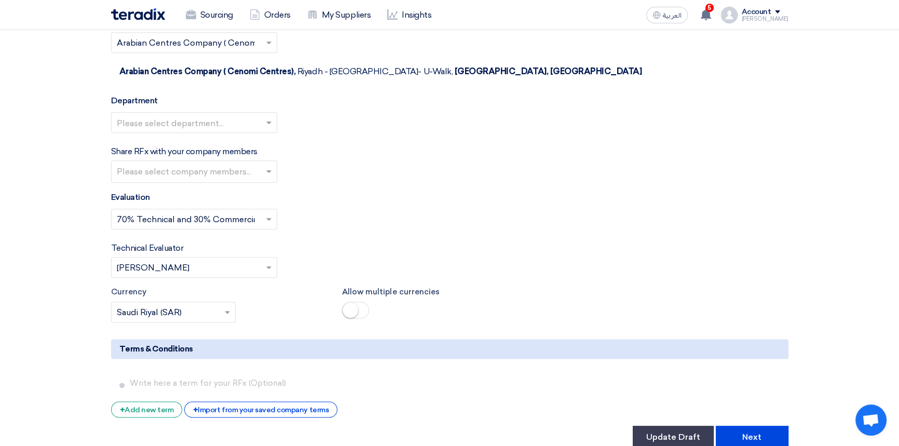
scroll to position [1698, 0]
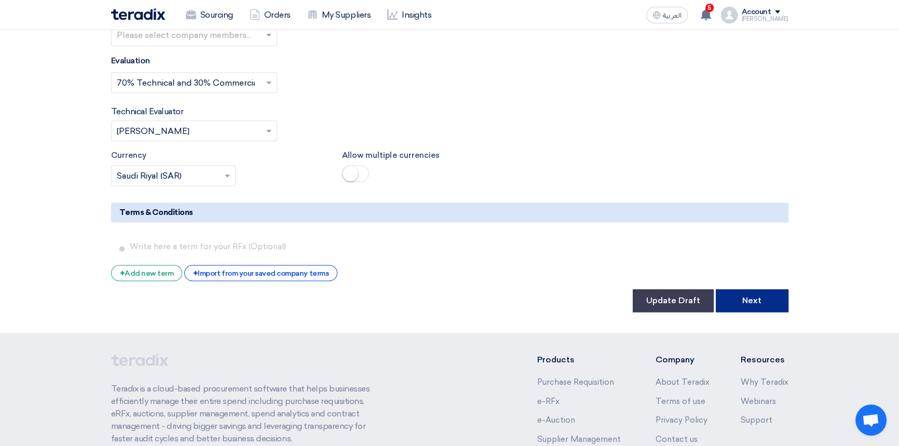
click at [748, 289] on button "Next" at bounding box center [752, 300] width 73 height 23
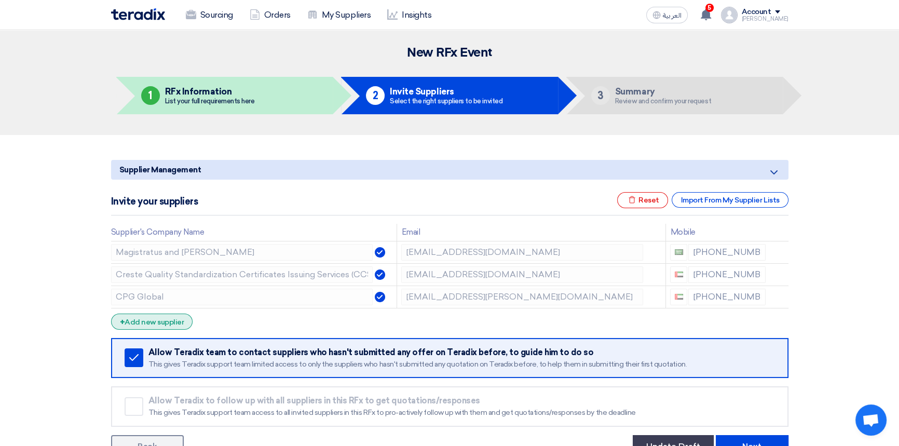
click at [158, 322] on div "+ Add new supplier" at bounding box center [152, 321] width 82 height 16
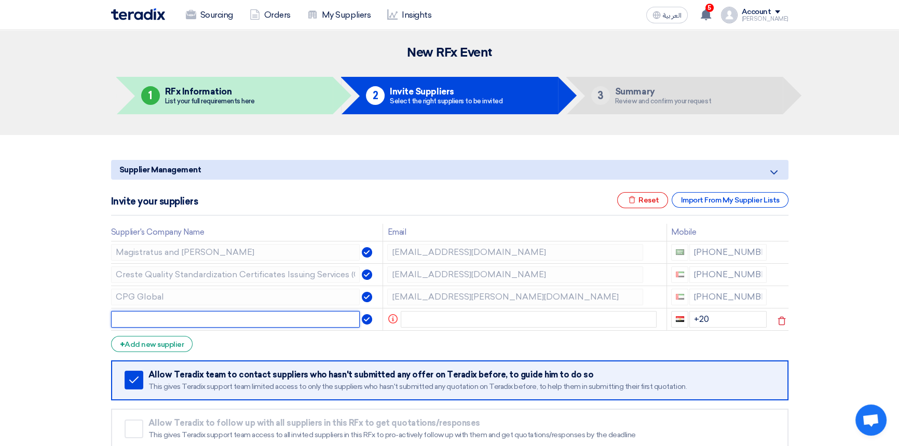
click at [161, 317] on input "text" at bounding box center [235, 319] width 249 height 17
paste input "TUV Rheinland Arabia LLC CO"
type input "TUV Rheinland Arabia LLC CO"
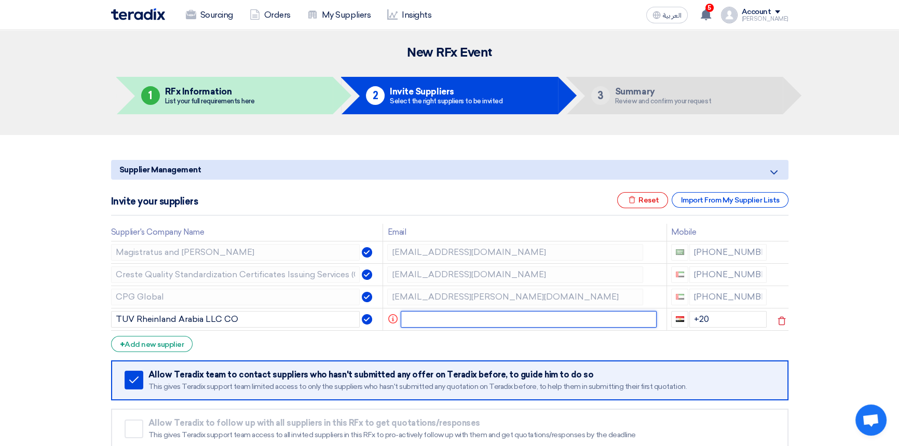
click at [446, 316] on input "text" at bounding box center [529, 319] width 256 height 17
paste input "[PERSON_NAME][EMAIL_ADDRESS][PERSON_NAME][DOMAIN_NAME]"
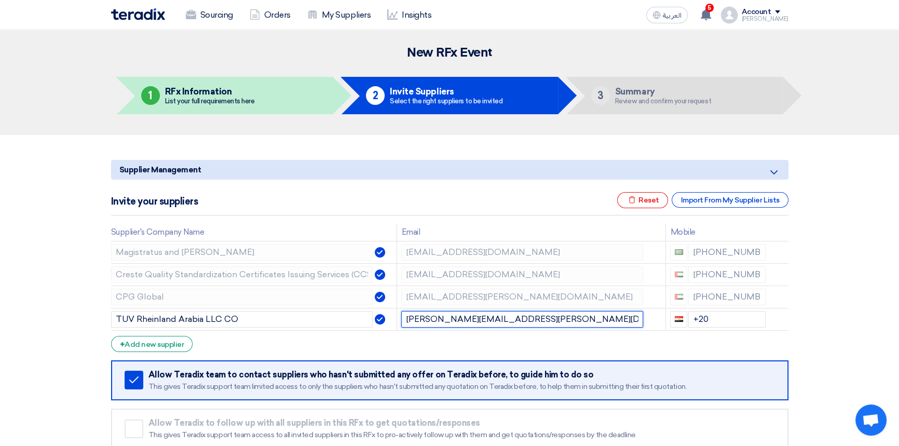
type input "[PERSON_NAME][EMAIL_ADDRESS][PERSON_NAME][DOMAIN_NAME]"
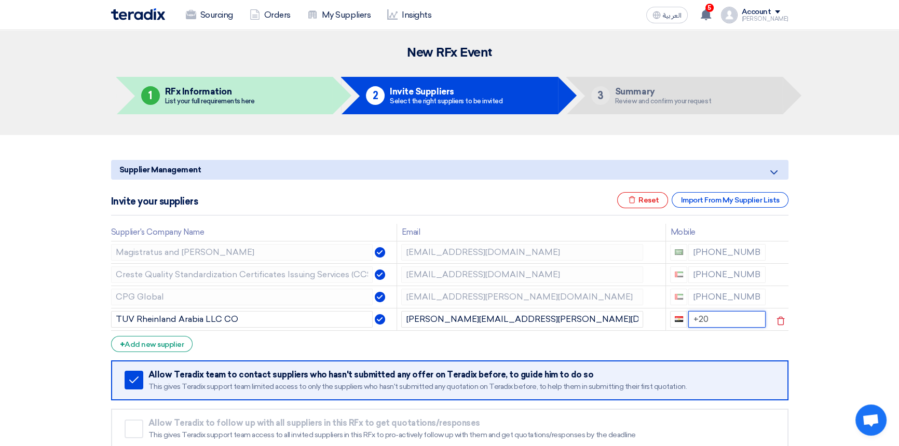
drag, startPoint x: 709, startPoint y: 319, endPoint x: 688, endPoint y: 317, distance: 20.9
click at [688, 317] on input "+20" at bounding box center [726, 319] width 77 height 17
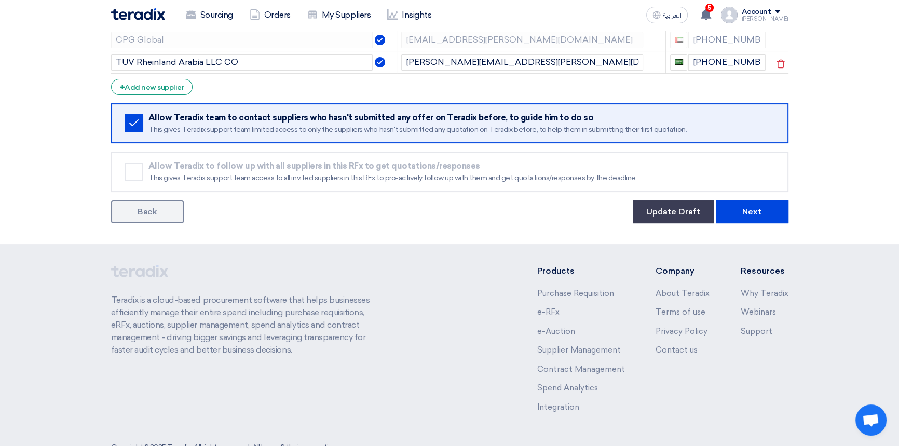
scroll to position [288, 0]
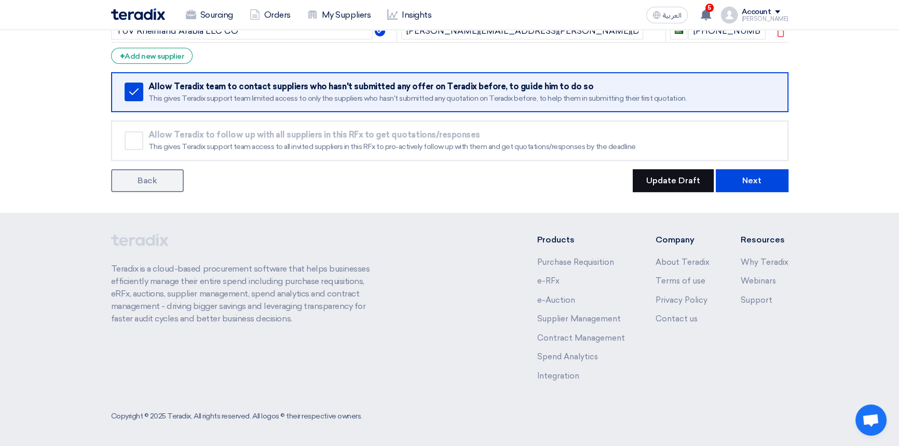
click at [668, 182] on button "Update Draft" at bounding box center [673, 180] width 81 height 23
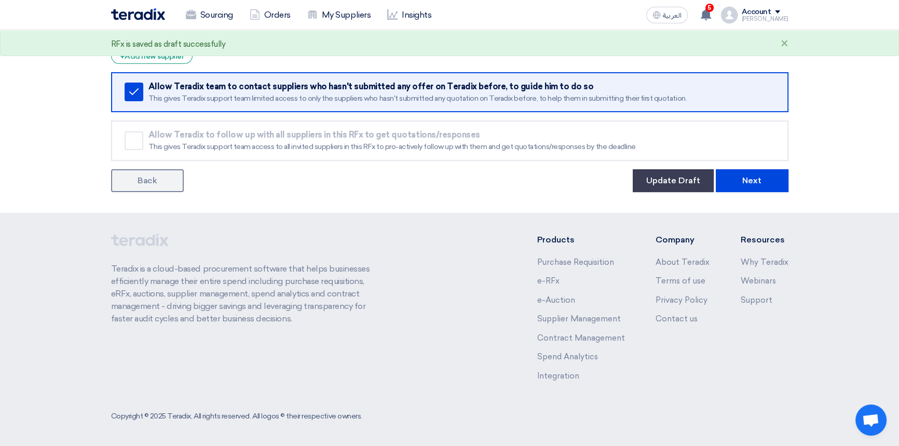
scroll to position [0, 0]
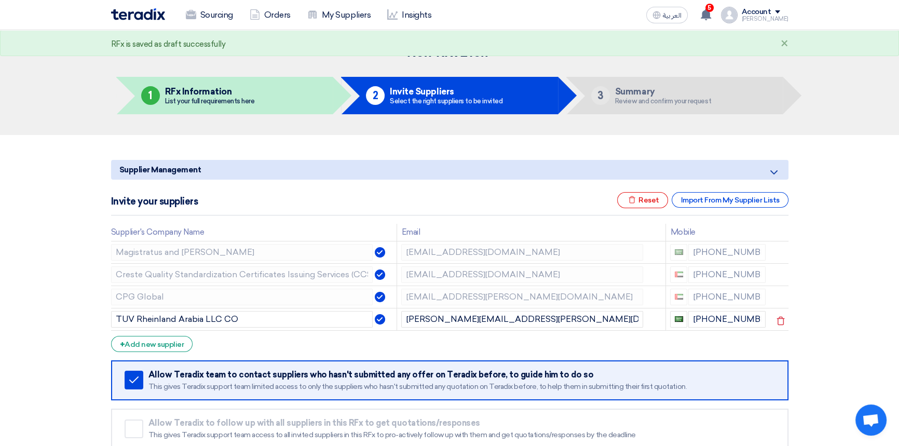
click at [499, 147] on section "Supplier Management Minimize/Maximize Category Invite your suppliers Excel file…" at bounding box center [449, 318] width 899 height 366
